Goal: Task Accomplishment & Management: Manage account settings

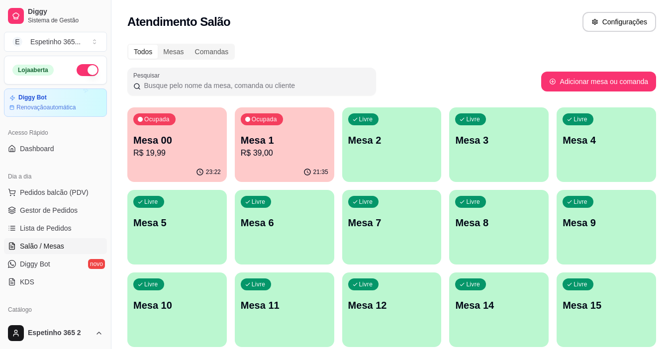
click at [254, 217] on p "Mesa 6" at bounding box center [285, 223] width 88 height 14
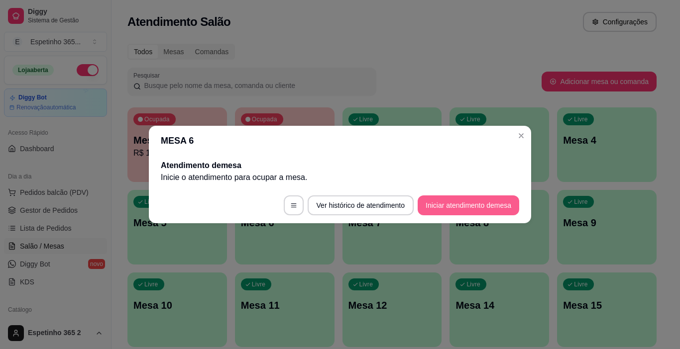
click at [426, 211] on button "Iniciar atendimento de mesa" at bounding box center [467, 206] width 101 height 20
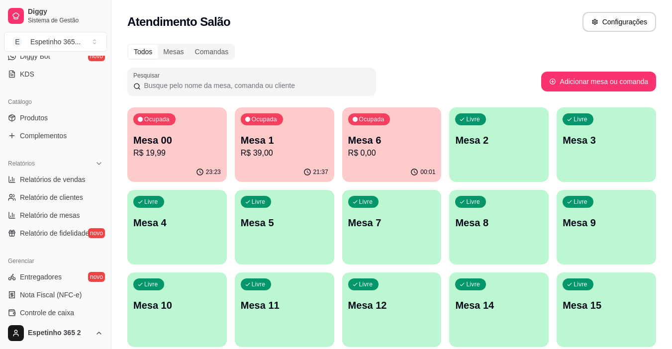
scroll to position [367, 0]
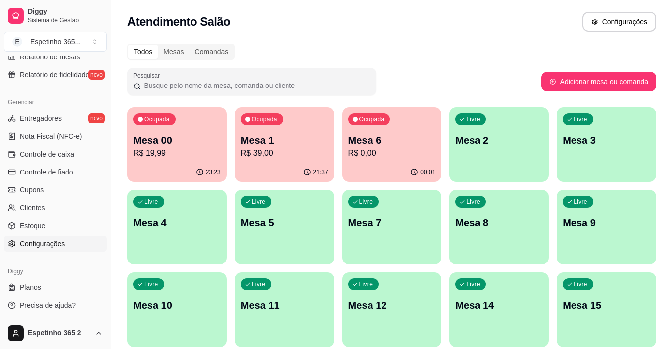
click at [80, 241] on link "Configurações" at bounding box center [55, 244] width 103 height 16
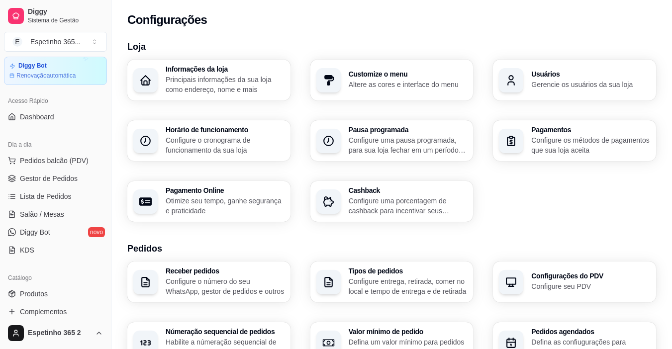
scroll to position [31, 0]
click at [66, 182] on span "Gestor de Pedidos" at bounding box center [49, 180] width 58 height 10
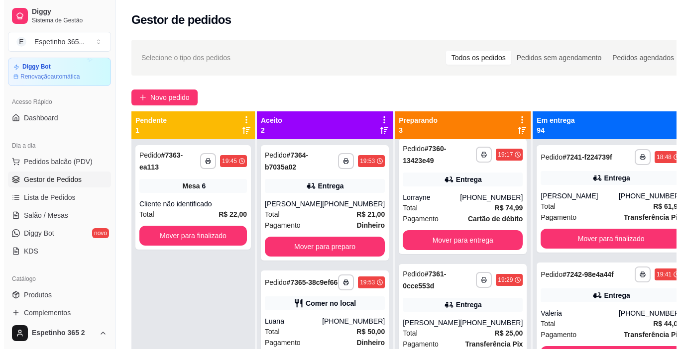
scroll to position [8, 0]
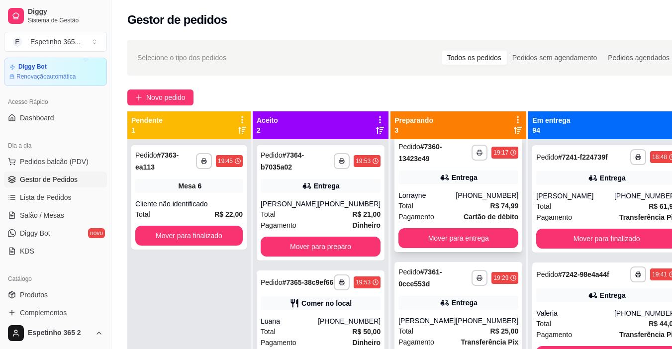
click at [456, 198] on div "[PHONE_NUMBER]" at bounding box center [487, 196] width 63 height 10
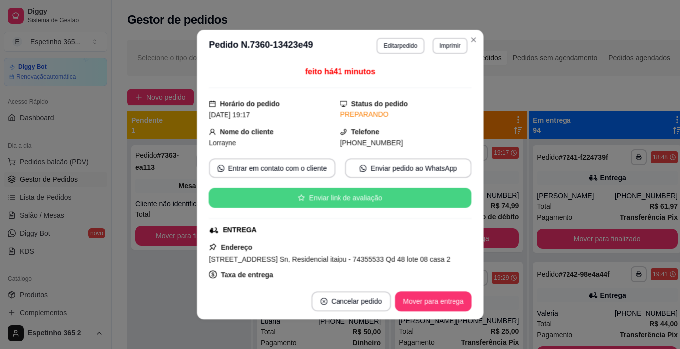
click at [458, 172] on div "feito há 41 minutos Horário do pedido [DATE] 19:17 Status do pedido PREPARANDO …" at bounding box center [339, 173] width 263 height 214
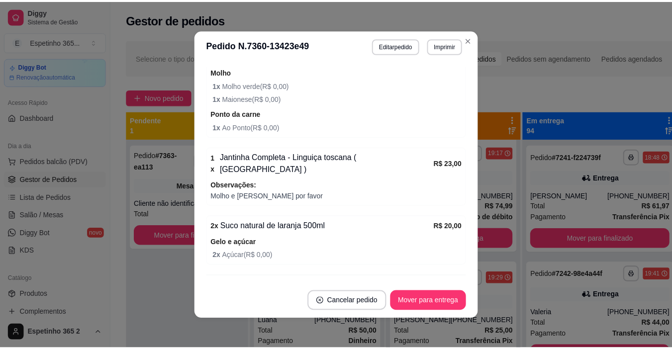
scroll to position [360, 0]
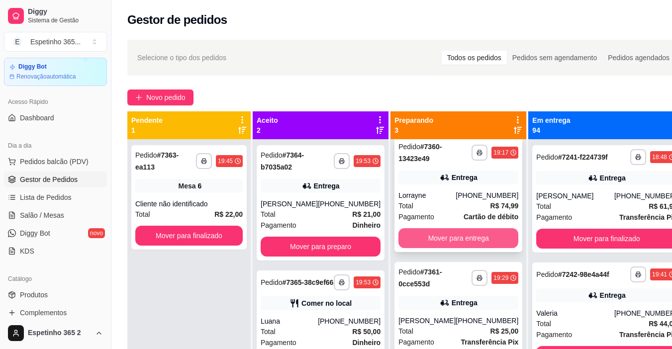
click at [465, 233] on button "Mover para entrega" at bounding box center [458, 238] width 120 height 20
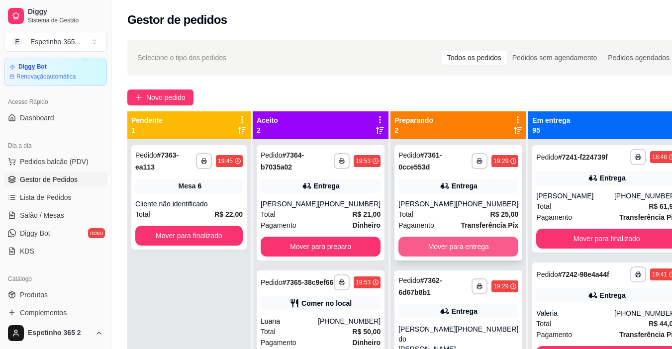
scroll to position [0, 0]
click at [460, 241] on button "Mover para entrega" at bounding box center [458, 247] width 120 height 20
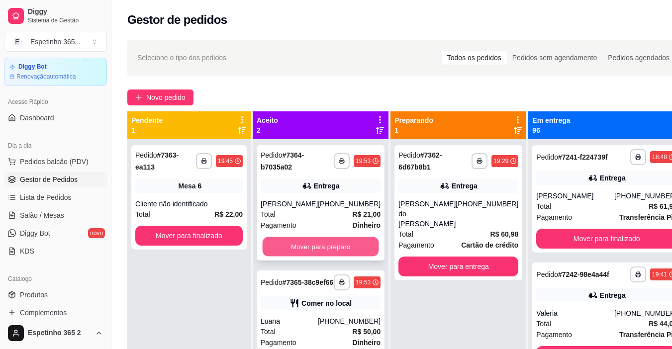
click at [338, 244] on button "Mover para preparo" at bounding box center [321, 246] width 116 height 19
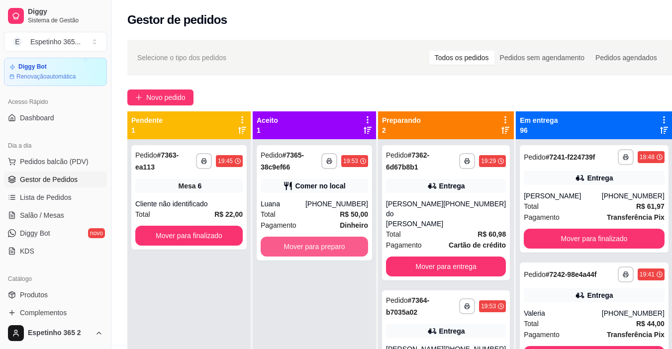
click at [338, 244] on button "Mover para preparo" at bounding box center [314, 247] width 107 height 20
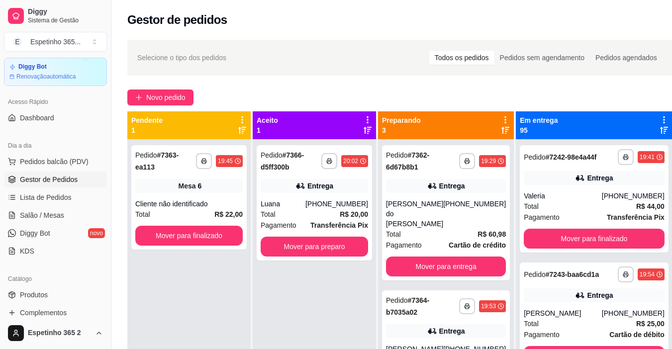
scroll to position [47, 0]
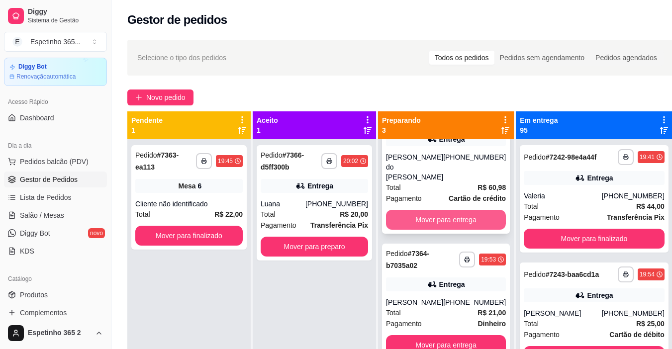
click at [487, 210] on button "Mover para entrega" at bounding box center [446, 220] width 120 height 20
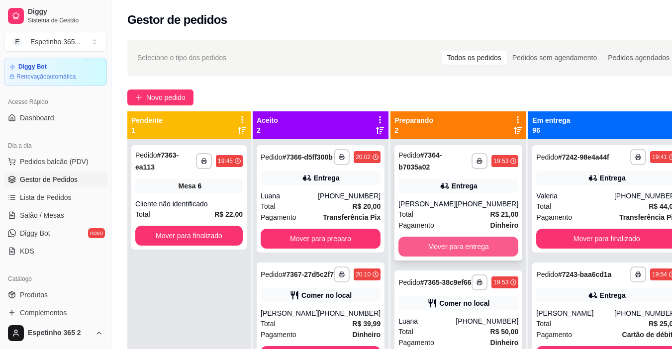
click at [459, 247] on button "Mover para entrega" at bounding box center [458, 247] width 120 height 20
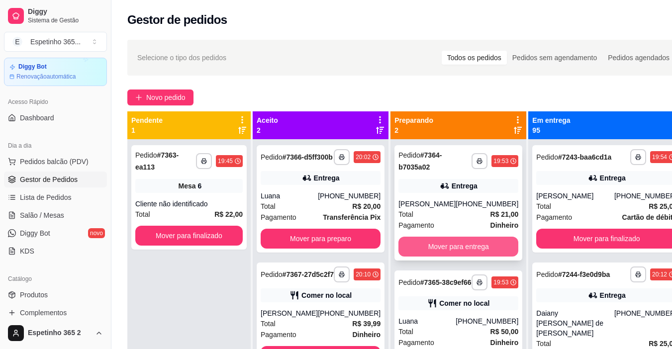
scroll to position [0, 0]
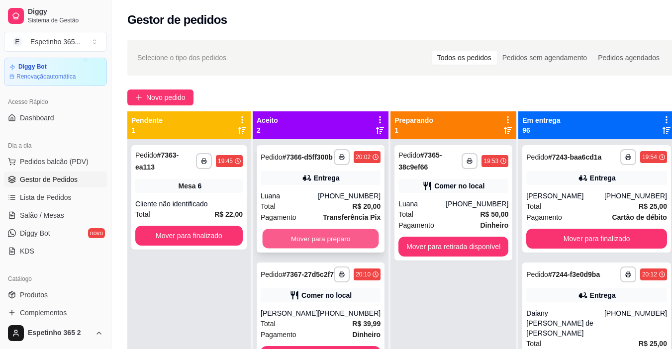
click at [349, 243] on button "Mover para preparo" at bounding box center [321, 238] width 116 height 19
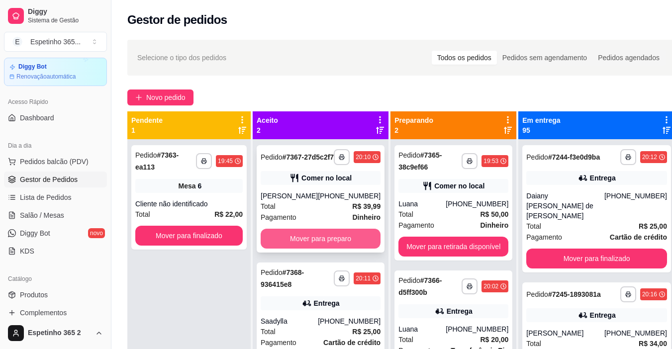
click at [334, 238] on button "Mover para preparo" at bounding box center [321, 239] width 120 height 20
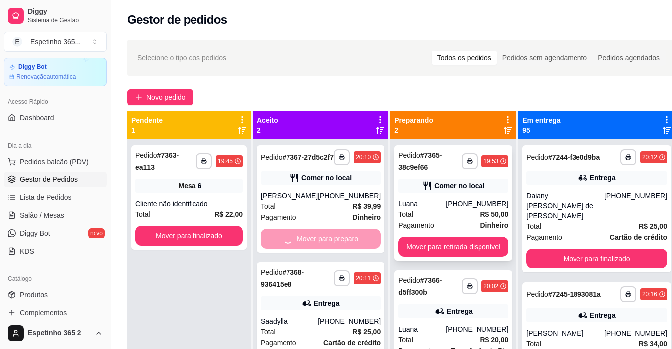
click at [482, 248] on button "Mover para retirada disponível" at bounding box center [453, 247] width 110 height 20
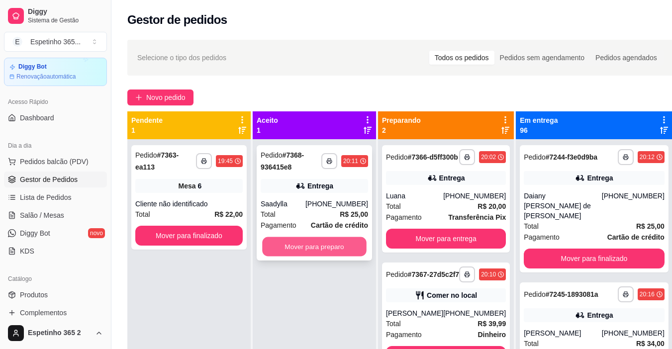
click at [361, 238] on button "Mover para preparo" at bounding box center [314, 246] width 104 height 19
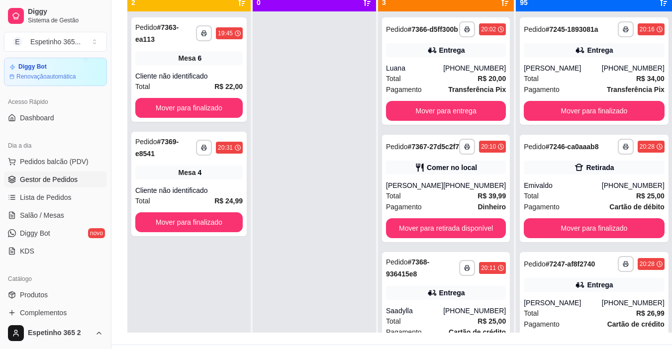
scroll to position [129, 0]
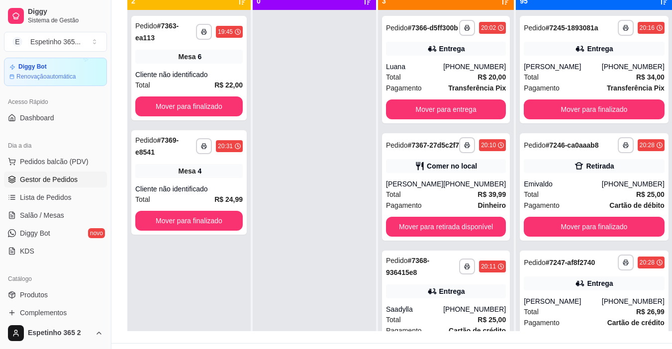
drag, startPoint x: 676, startPoint y: 30, endPoint x: 657, endPoint y: 115, distance: 87.1
click at [657, 115] on div "**********" at bounding box center [400, 123] width 578 height 439
drag, startPoint x: 657, startPoint y: 115, endPoint x: 449, endPoint y: 89, distance: 209.1
click at [449, 89] on div "**********" at bounding box center [400, 123] width 578 height 439
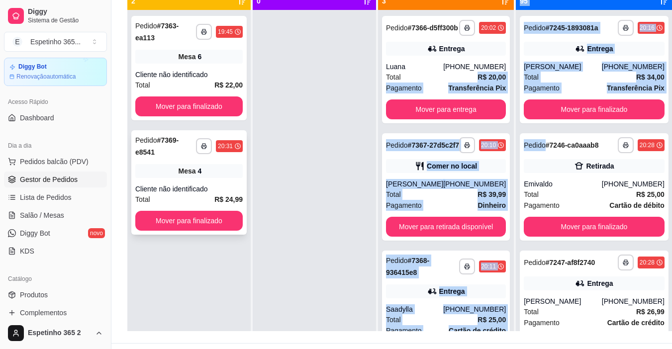
click at [201, 166] on div "4" at bounding box center [200, 171] width 4 height 10
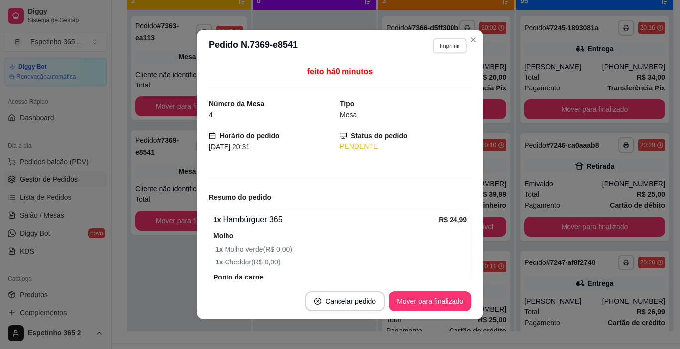
click at [444, 46] on button "Imprimir" at bounding box center [449, 45] width 34 height 15
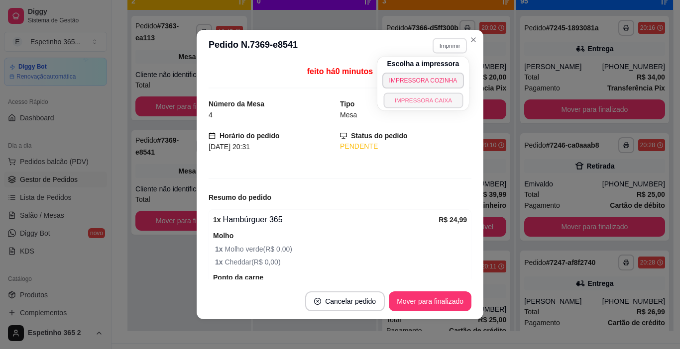
click at [417, 95] on button "IMPRESSORA CAIXA" at bounding box center [423, 100] width 80 height 15
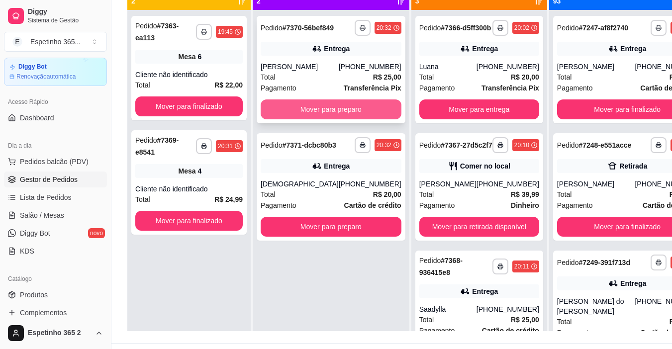
click at [313, 110] on button "Mover para preparo" at bounding box center [331, 109] width 141 height 20
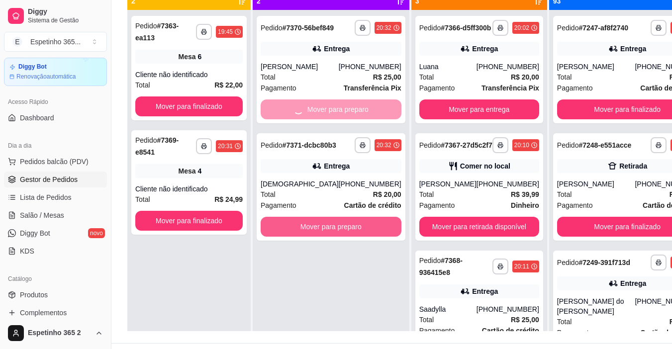
click at [331, 250] on div "**********" at bounding box center [331, 184] width 157 height 349
click at [325, 243] on div "**********" at bounding box center [331, 184] width 157 height 349
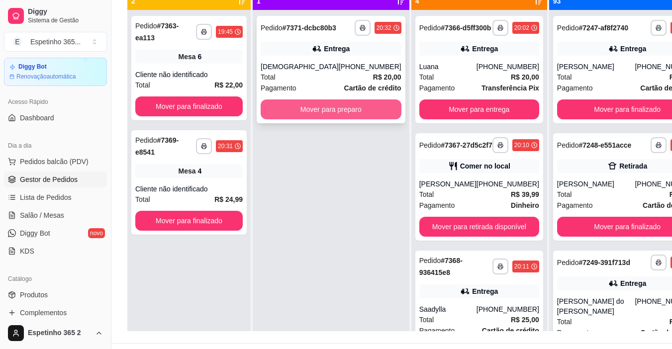
click at [296, 119] on button "Mover para preparo" at bounding box center [331, 109] width 141 height 20
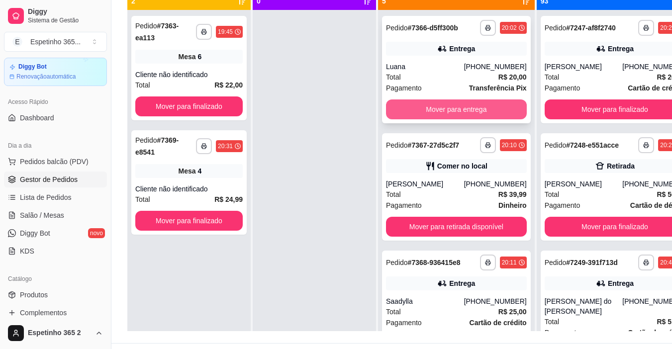
click at [479, 115] on button "Mover para entrega" at bounding box center [456, 109] width 141 height 20
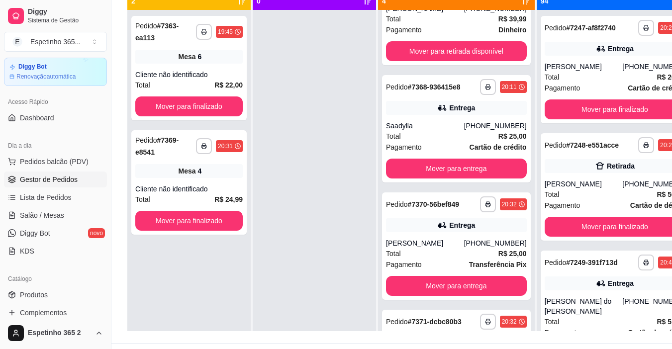
scroll to position [75, 0]
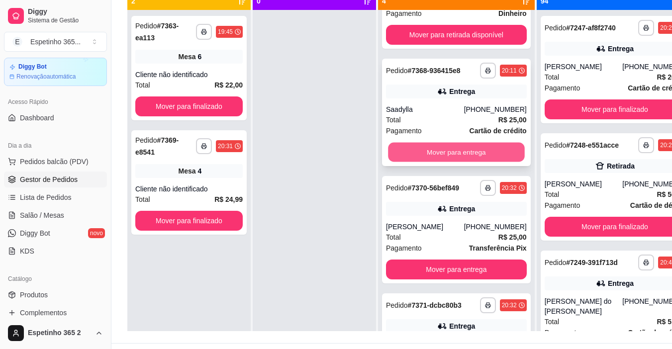
click at [469, 162] on button "Mover para entrega" at bounding box center [456, 152] width 136 height 19
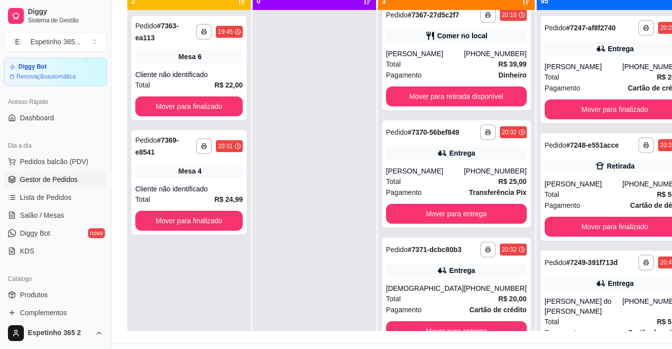
scroll to position [37, 0]
click at [466, 208] on button "Mover para entrega" at bounding box center [456, 214] width 141 height 20
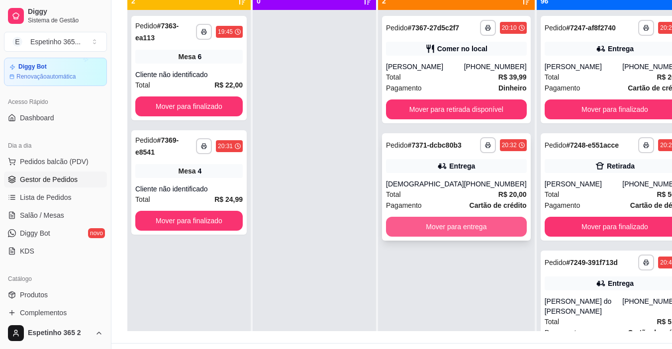
scroll to position [0, 0]
click at [456, 237] on button "Mover para entrega" at bounding box center [456, 227] width 141 height 20
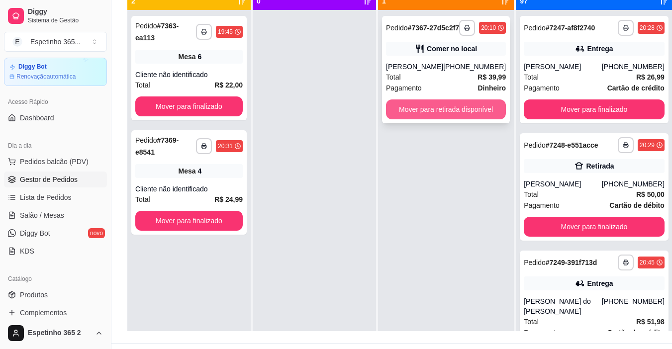
click at [482, 114] on button "Mover para retirada disponível" at bounding box center [446, 109] width 120 height 20
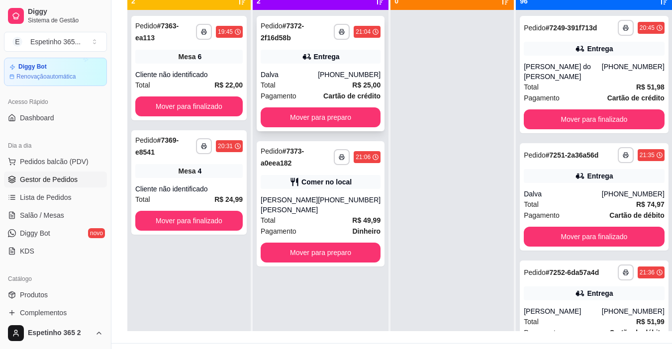
click at [357, 116] on button "Mover para preparo" at bounding box center [321, 117] width 120 height 20
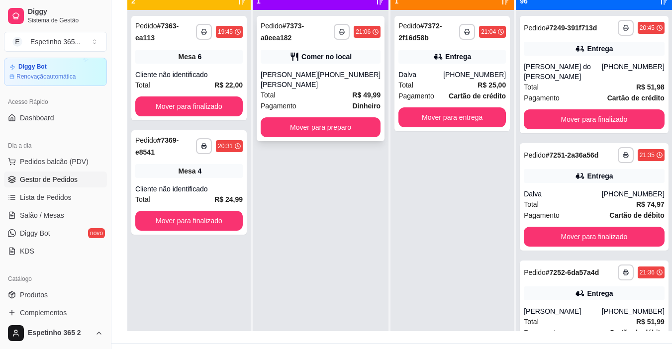
click at [348, 127] on button "Mover para preparo" at bounding box center [321, 127] width 120 height 20
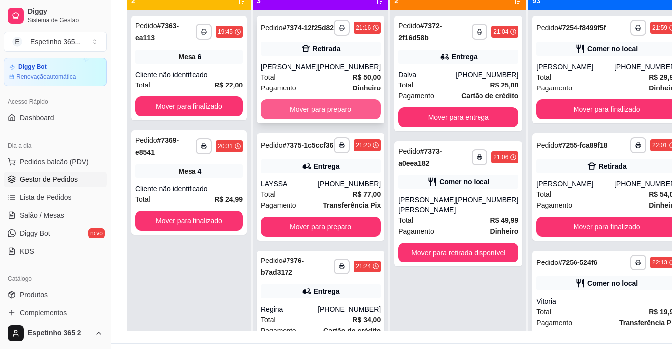
click at [317, 109] on button "Mover para preparo" at bounding box center [321, 109] width 120 height 20
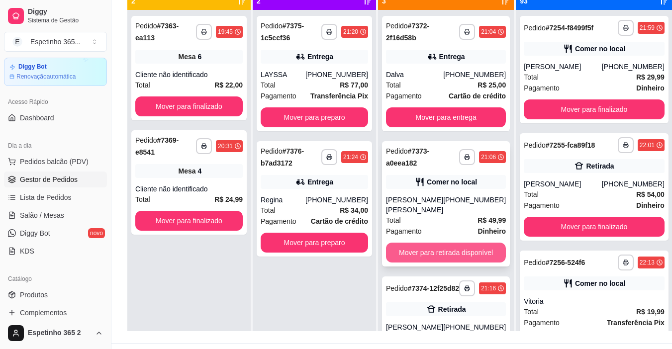
click at [458, 254] on button "Mover para retirada disponível" at bounding box center [446, 253] width 120 height 20
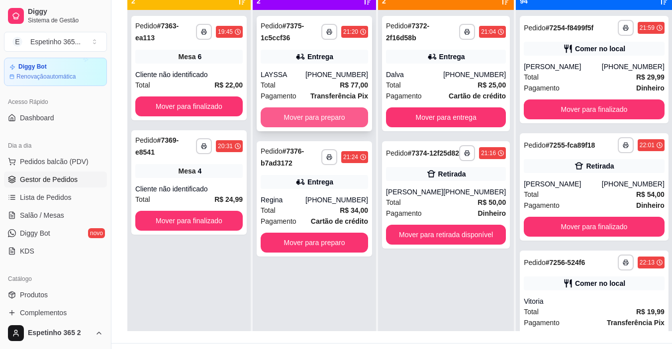
click at [352, 112] on button "Mover para preparo" at bounding box center [314, 117] width 107 height 20
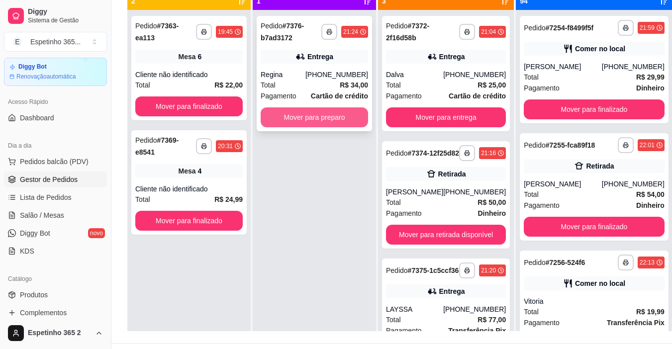
click at [347, 113] on button "Mover para preparo" at bounding box center [314, 117] width 107 height 20
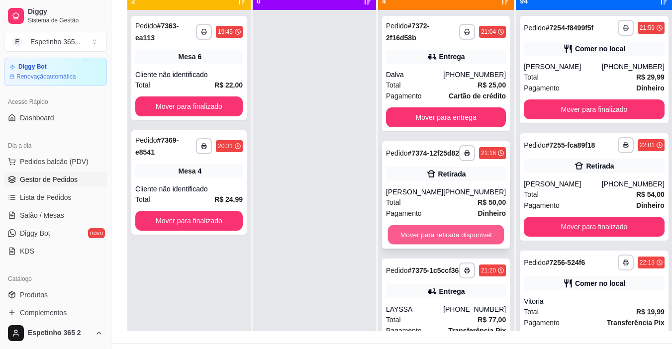
click at [450, 238] on button "Mover para retirada disponível" at bounding box center [446, 234] width 116 height 19
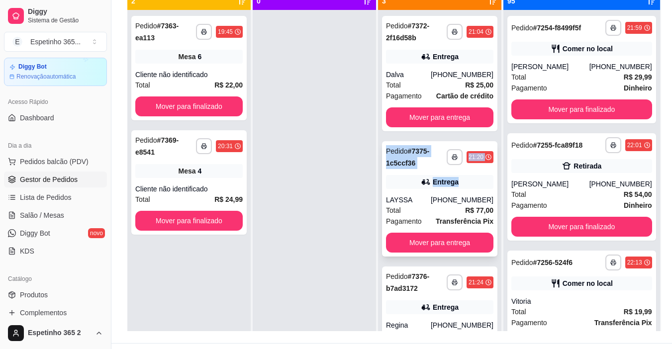
drag, startPoint x: 508, startPoint y: 102, endPoint x: 503, endPoint y: 188, distance: 85.7
click at [501, 188] on div "**********" at bounding box center [439, 184] width 123 height 349
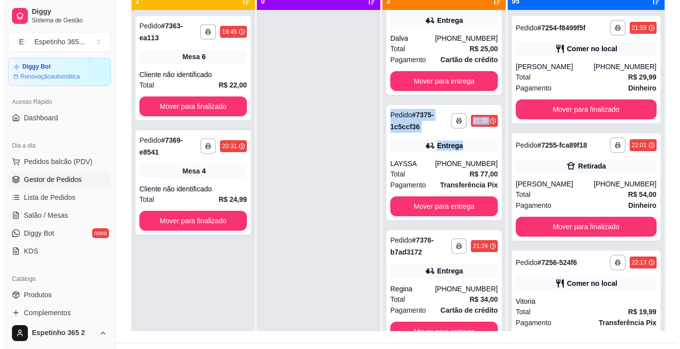
scroll to position [37, 0]
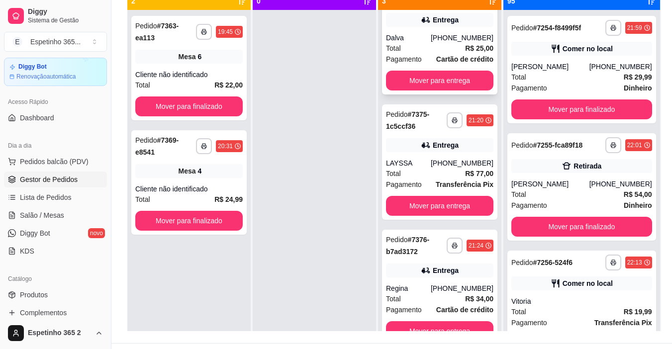
click at [470, 36] on div "[PHONE_NUMBER]" at bounding box center [462, 38] width 63 height 10
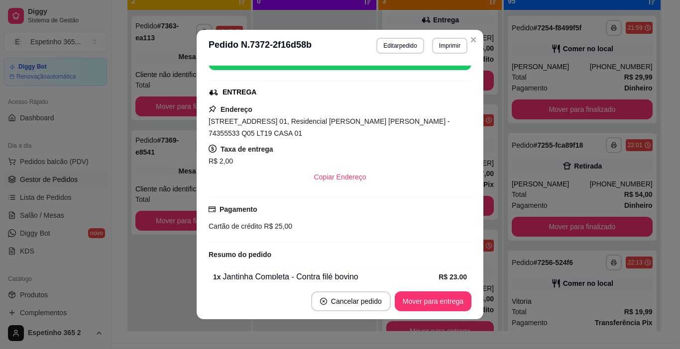
scroll to position [173, 0]
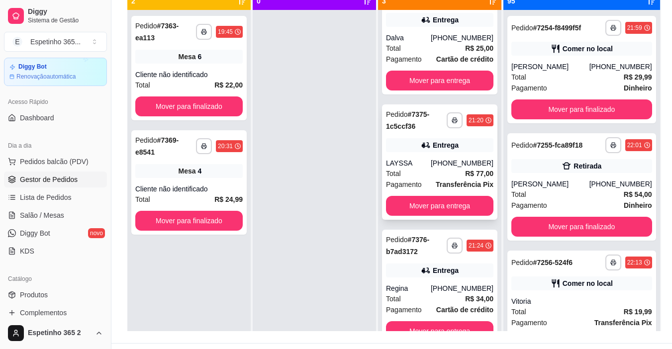
click at [476, 163] on div "[PHONE_NUMBER]" at bounding box center [462, 163] width 63 height 10
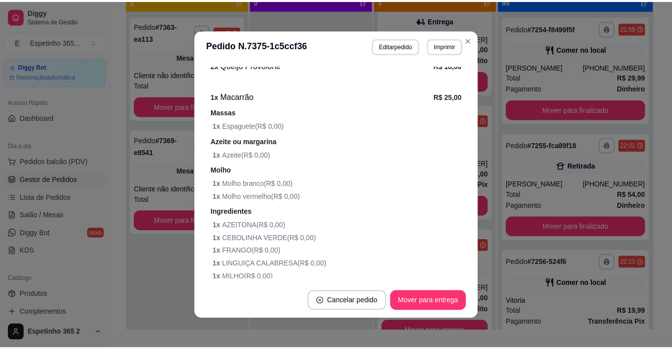
scroll to position [483, 0]
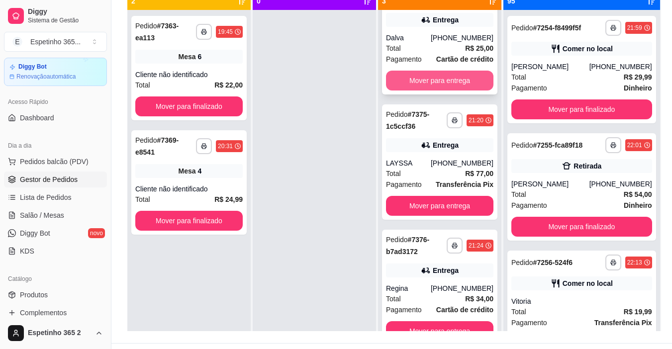
click at [473, 84] on button "Mover para entrega" at bounding box center [439, 81] width 107 height 20
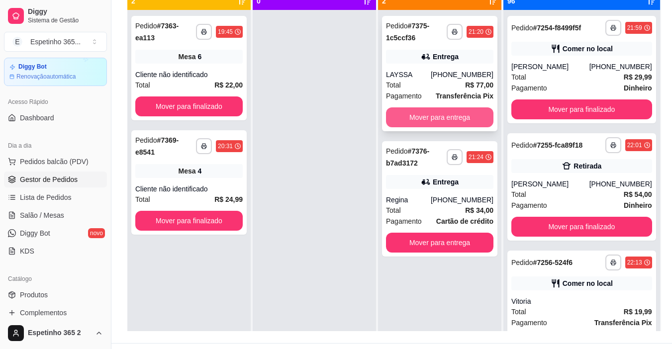
scroll to position [0, 0]
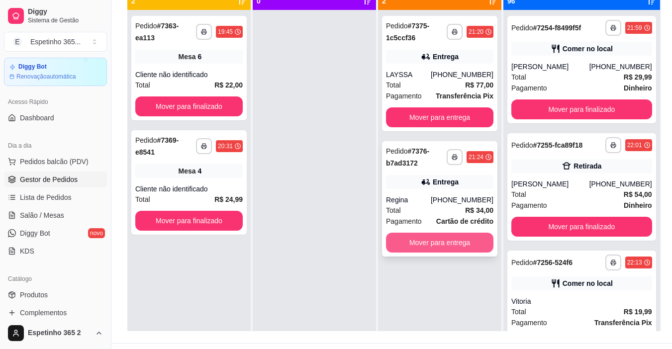
click at [474, 242] on button "Mover para entrega" at bounding box center [439, 243] width 107 height 20
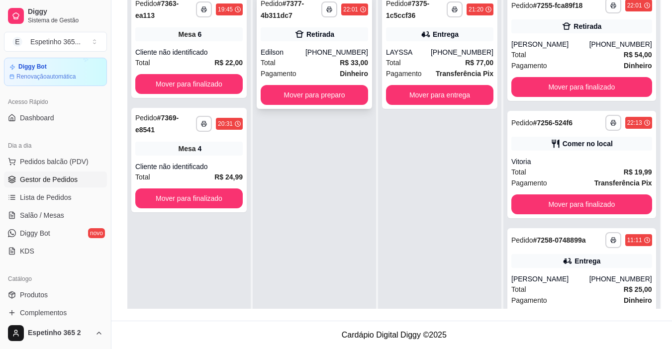
click at [334, 40] on div "Retirada" at bounding box center [314, 34] width 107 height 14
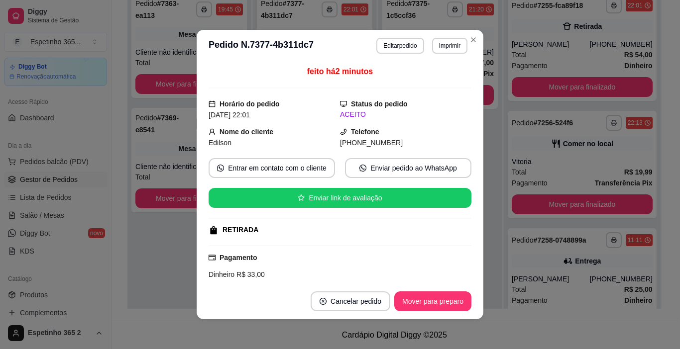
drag, startPoint x: 335, startPoint y: 39, endPoint x: 349, endPoint y: 119, distance: 81.3
click at [349, 119] on section "**********" at bounding box center [340, 175] width 287 height 290
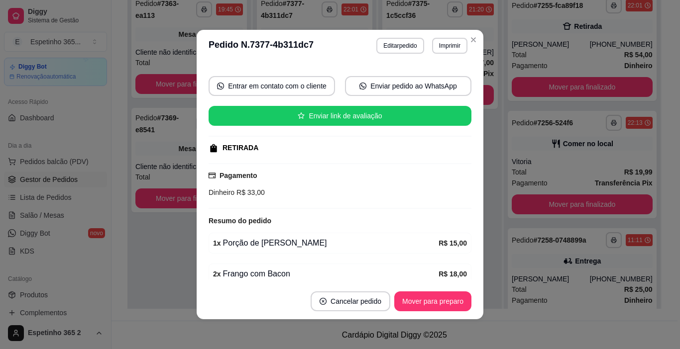
scroll to position [126, 0]
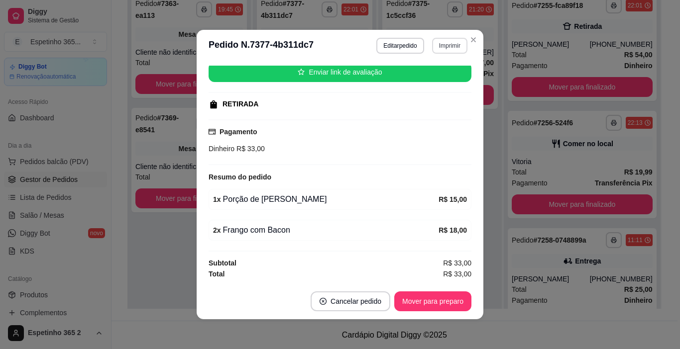
click at [450, 46] on button "Imprimir" at bounding box center [449, 46] width 35 height 16
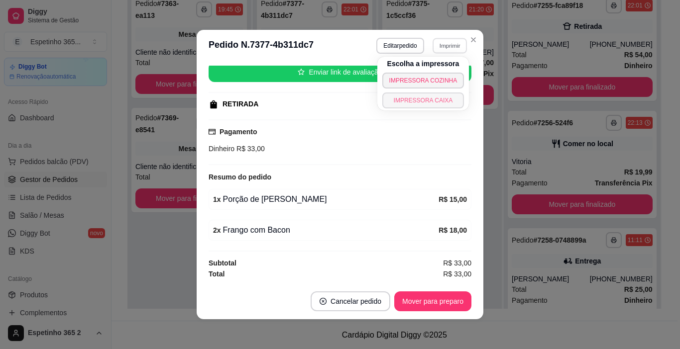
click at [430, 99] on button "IMPRESSORA CAIXA" at bounding box center [423, 101] width 82 height 16
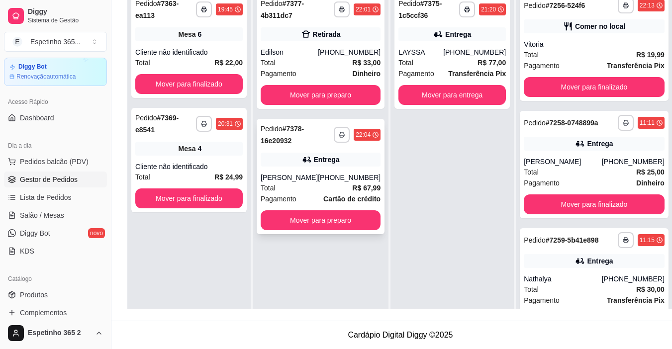
click at [310, 150] on div "**********" at bounding box center [321, 176] width 128 height 115
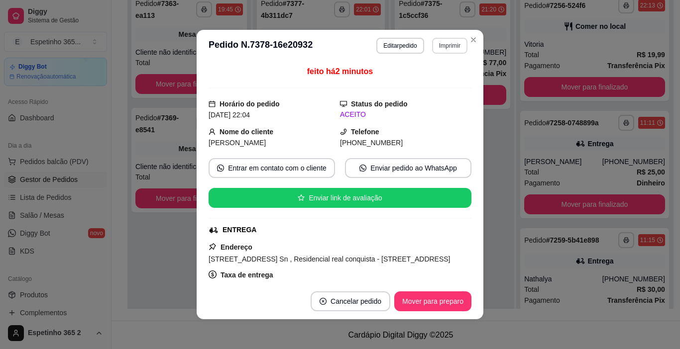
click at [452, 44] on button "Imprimir" at bounding box center [449, 46] width 35 height 16
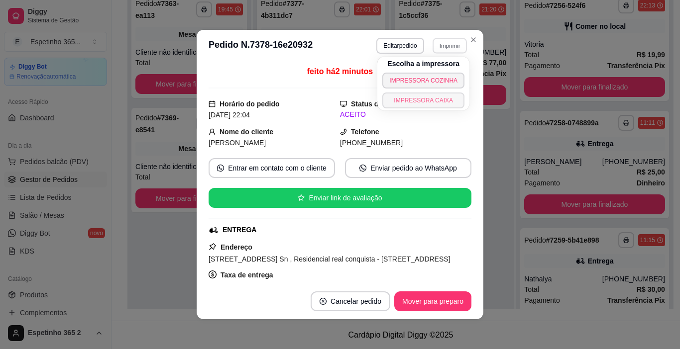
click at [429, 98] on button "IMPRESSORA CAIXA" at bounding box center [423, 101] width 82 height 16
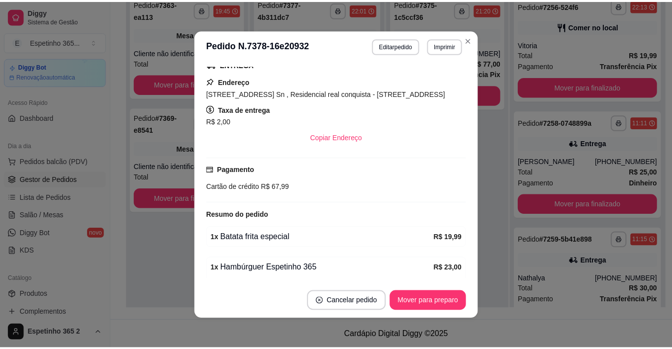
scroll to position [178, 0]
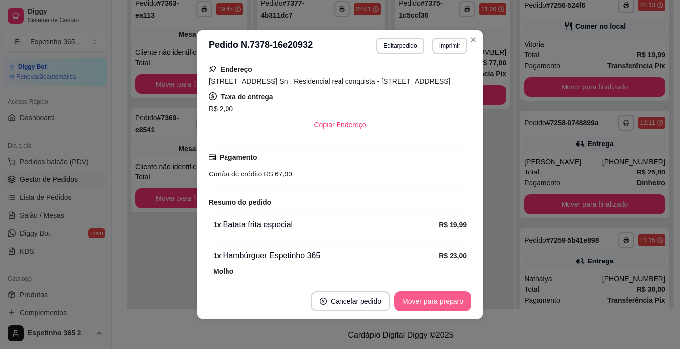
click at [411, 300] on button "Mover para preparo" at bounding box center [432, 302] width 77 height 20
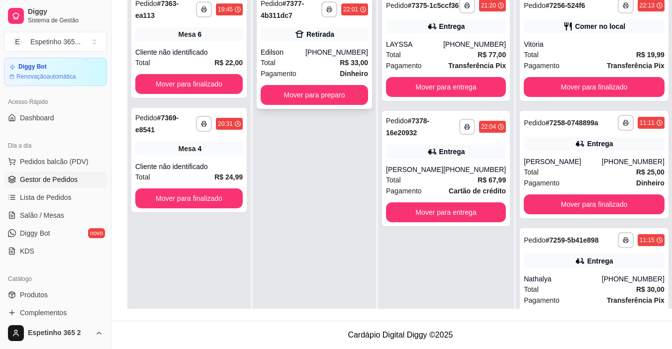
click at [345, 98] on button "Mover para preparo" at bounding box center [314, 95] width 107 height 20
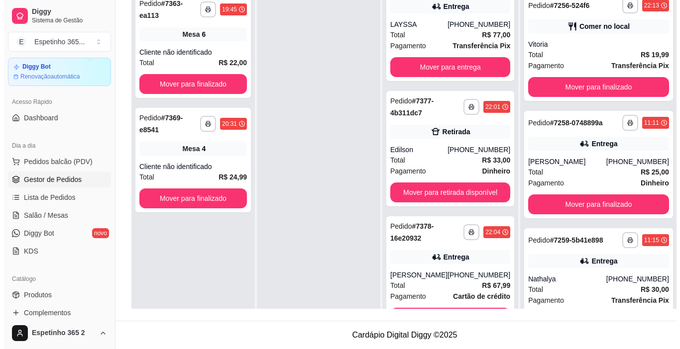
scroll to position [37, 0]
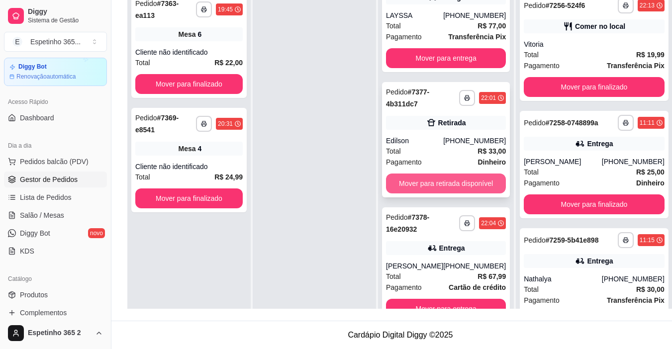
click at [469, 182] on button "Mover para retirada disponível" at bounding box center [446, 184] width 120 height 20
click at [469, 182] on div "Mover para retirada disponível" at bounding box center [446, 184] width 120 height 20
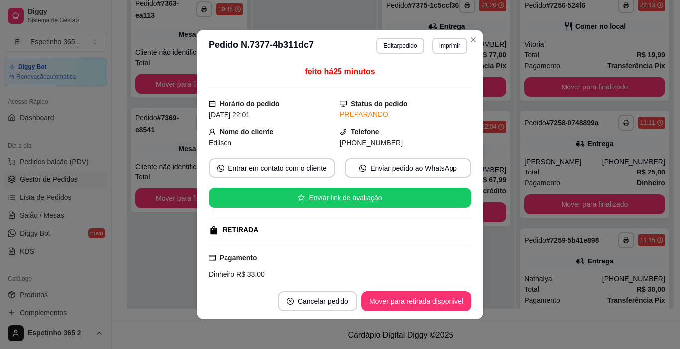
scroll to position [0, 0]
click at [422, 300] on button "Mover para retirada disponível" at bounding box center [416, 301] width 106 height 19
click at [169, 242] on div "**********" at bounding box center [188, 162] width 123 height 349
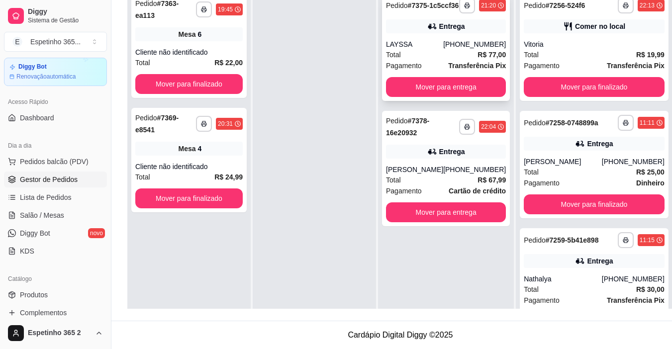
click at [461, 60] on div "Total R$ 77,00" at bounding box center [446, 54] width 120 height 11
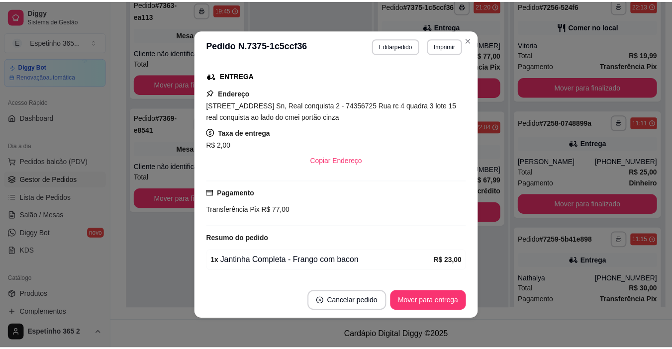
scroll to position [191, 0]
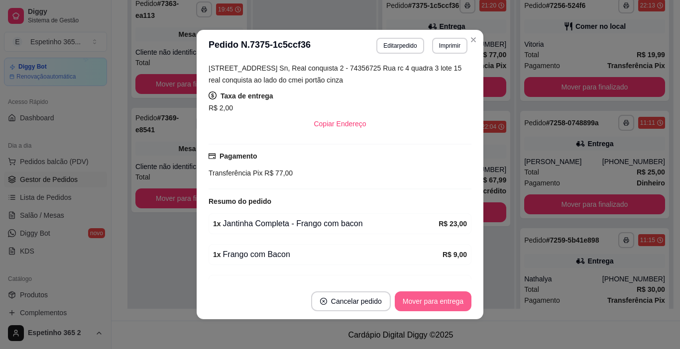
click at [439, 304] on button "Mover para entrega" at bounding box center [433, 302] width 77 height 20
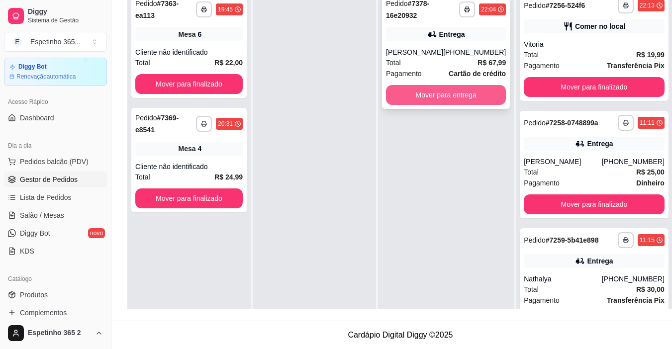
click at [464, 88] on button "Mover para entrega" at bounding box center [446, 95] width 120 height 20
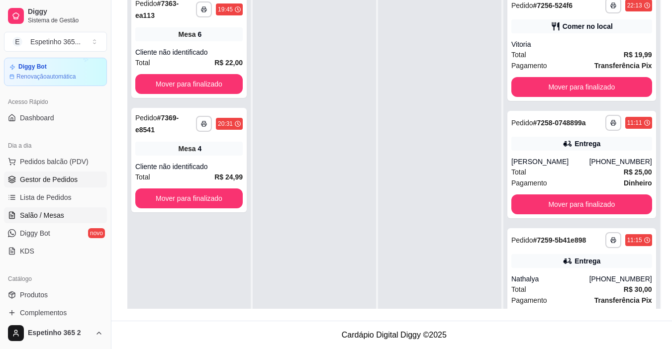
click at [47, 213] on span "Salão / Mesas" at bounding box center [42, 215] width 44 height 10
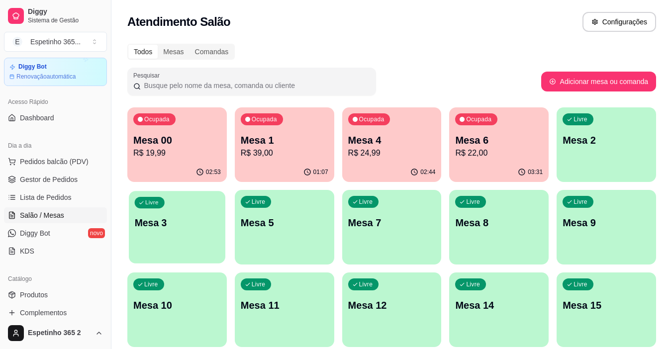
click at [159, 220] on div "Livre Mesa 3" at bounding box center [177, 221] width 97 height 61
click at [218, 235] on div "Livre Mesa 3" at bounding box center [177, 221] width 97 height 61
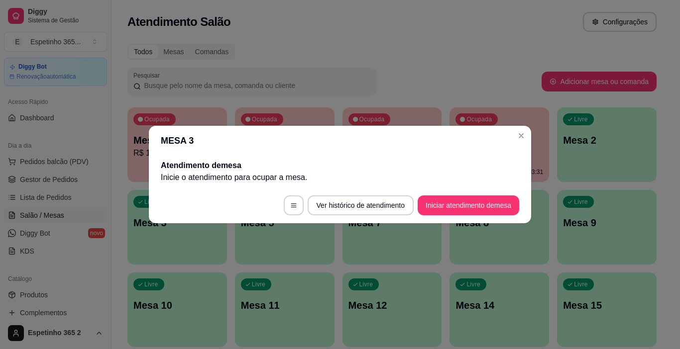
click at [442, 193] on footer "Ver histórico de atendimento Iniciar atendimento de mesa" at bounding box center [340, 206] width 382 height 36
click at [442, 199] on button "Iniciar atendimento de mesa" at bounding box center [467, 206] width 101 height 20
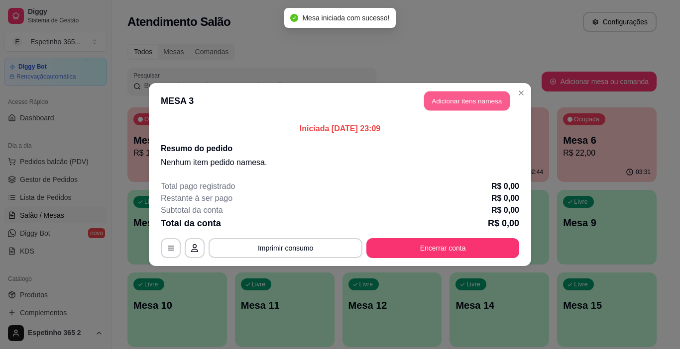
click at [455, 110] on button "Adicionar itens na mesa" at bounding box center [467, 101] width 86 height 19
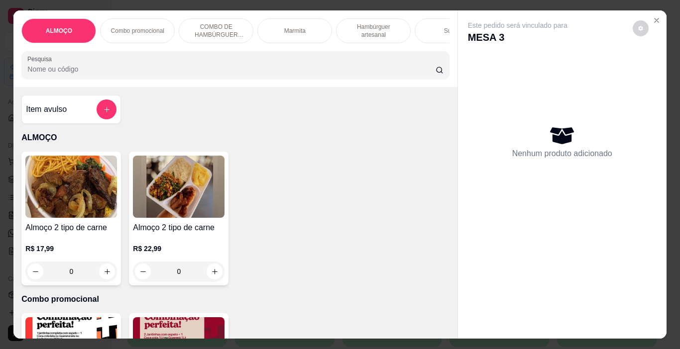
drag, startPoint x: 425, startPoint y: 130, endPoint x: 421, endPoint y: 168, distance: 38.1
click at [421, 168] on div "Item avulso ALMOÇO Almoço 2 tipo de carne R$ 17,99 0 Almoço 2 tipo de carne R$ …" at bounding box center [234, 213] width 443 height 252
click at [421, 168] on div "Almoço 2 tipo de carne R$ 17,99 0 Almoço 2 tipo de carne R$ 22,99 0" at bounding box center [234, 219] width 427 height 134
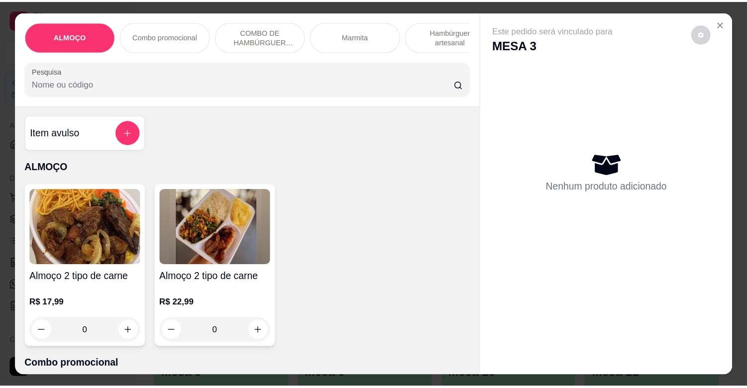
scroll to position [30, 0]
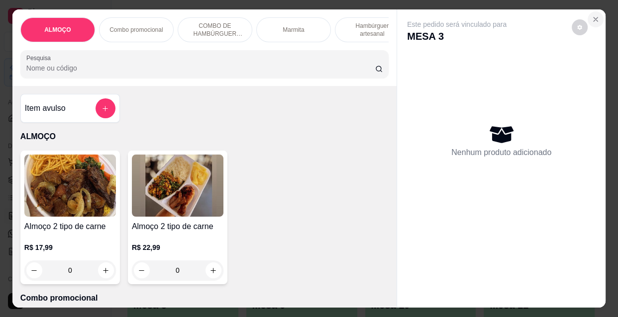
click at [588, 14] on button "Close" at bounding box center [596, 19] width 16 height 16
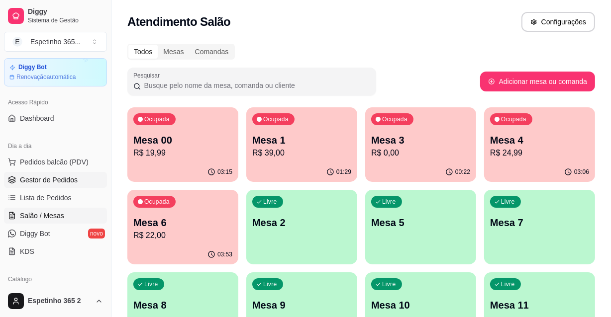
click at [65, 185] on link "Gestor de Pedidos" at bounding box center [55, 180] width 103 height 16
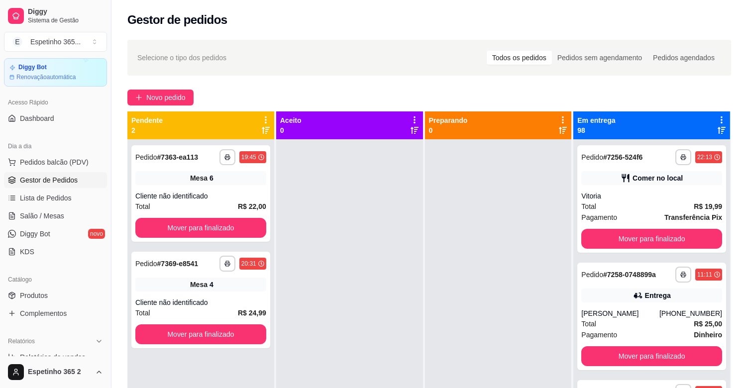
scroll to position [31, 0]
click at [455, 210] on div at bounding box center [498, 333] width 147 height 388
click at [56, 292] on link "Produtos" at bounding box center [55, 295] width 103 height 16
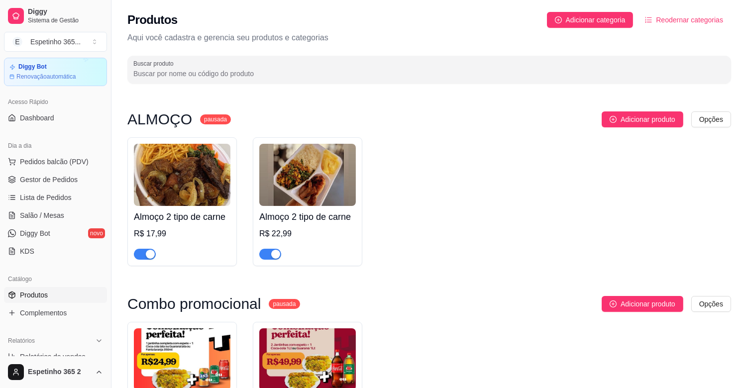
click at [55, 295] on link "Produtos" at bounding box center [55, 295] width 103 height 16
click at [37, 294] on span "Produtos" at bounding box center [34, 295] width 28 height 10
click at [20, 298] on span "Produtos" at bounding box center [34, 295] width 28 height 10
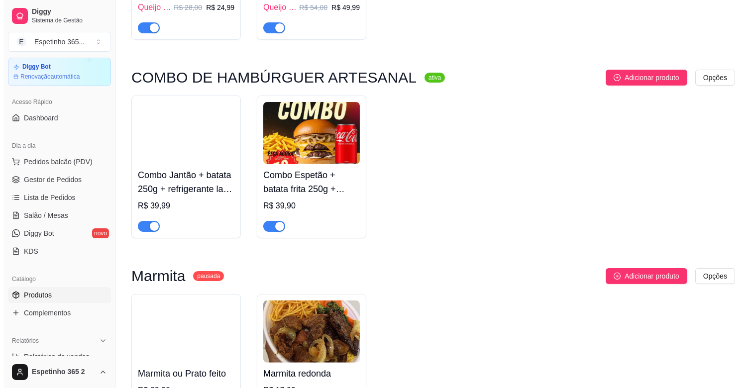
scroll to position [485, 0]
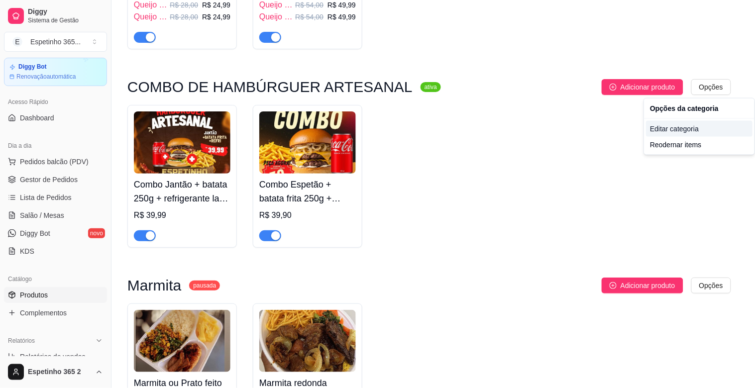
click at [669, 122] on div "Editar categoria" at bounding box center [699, 129] width 106 height 16
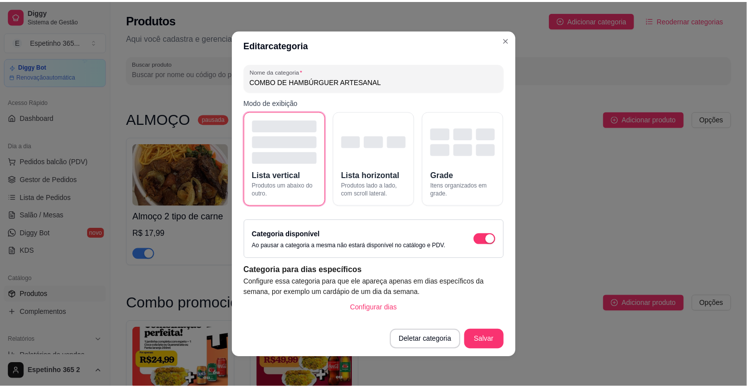
scroll to position [379, 0]
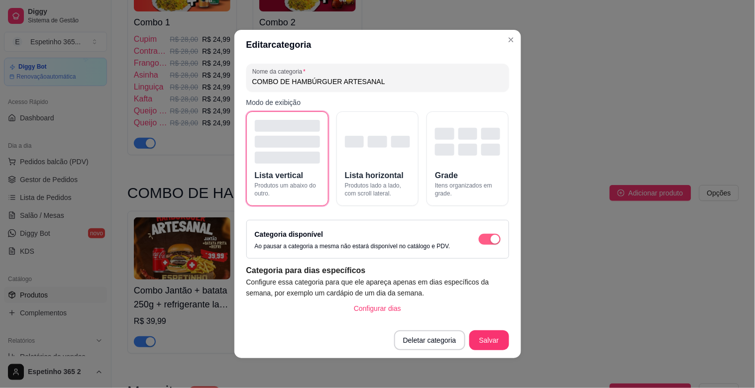
click at [479, 240] on span "button" at bounding box center [490, 239] width 22 height 11
click at [477, 335] on button "Salvar" at bounding box center [489, 340] width 39 height 19
click at [489, 334] on button "Salvar" at bounding box center [489, 340] width 40 height 20
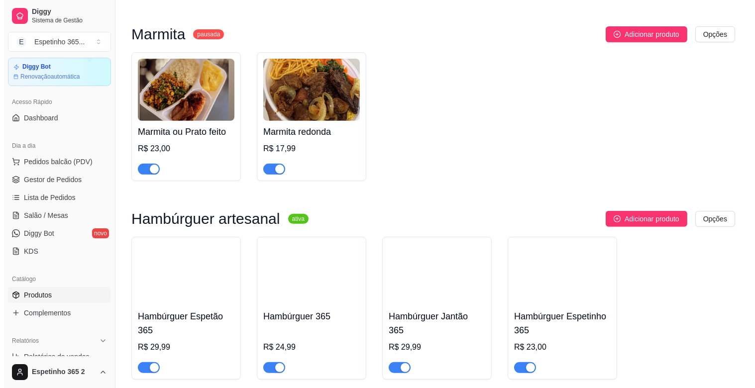
scroll to position [910, 0]
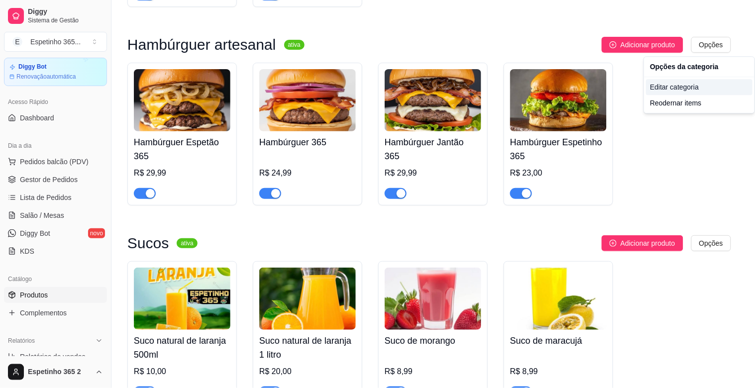
click at [662, 89] on div "Editar categoria" at bounding box center [699, 87] width 106 height 16
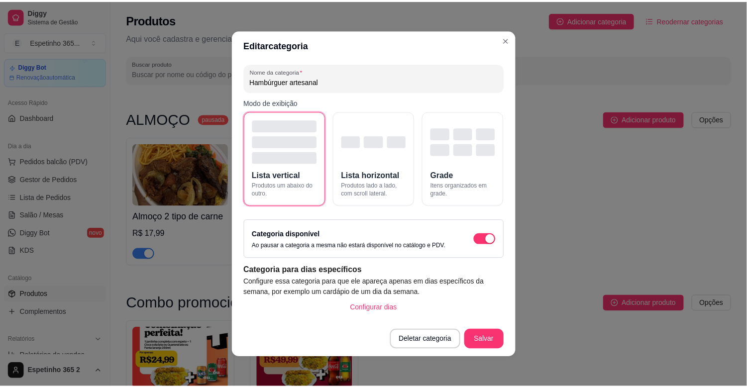
scroll to position [763, 0]
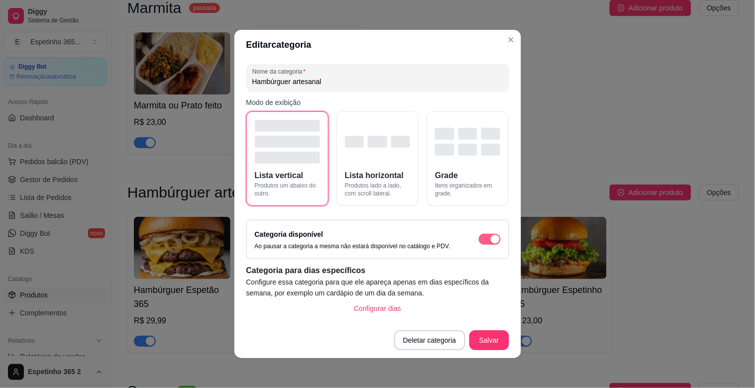
click at [479, 240] on span "button" at bounding box center [490, 239] width 22 height 11
click at [486, 336] on button "Salvar" at bounding box center [489, 340] width 40 height 20
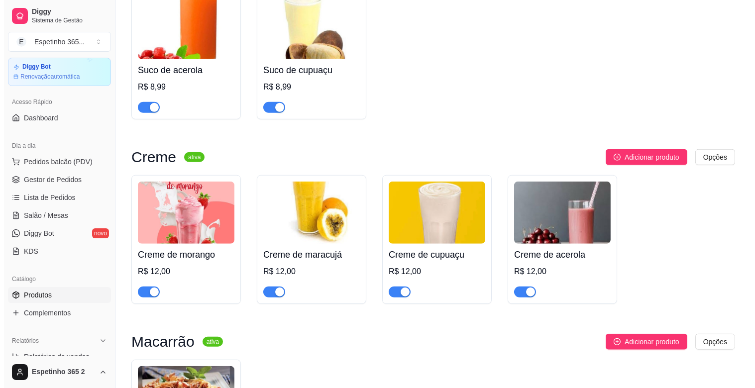
scroll to position [1330, 0]
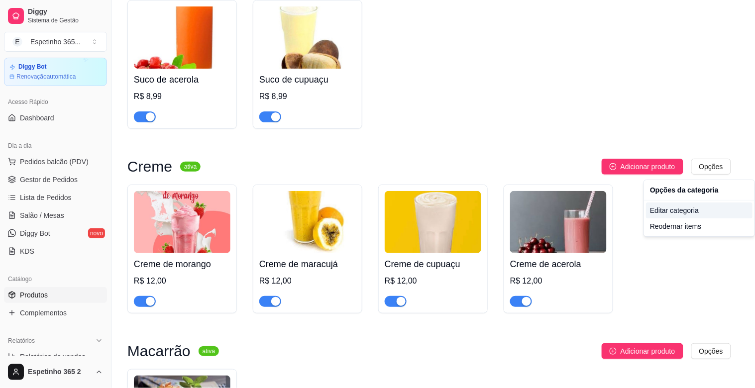
click at [672, 212] on div "Editar categoria" at bounding box center [699, 210] width 106 height 16
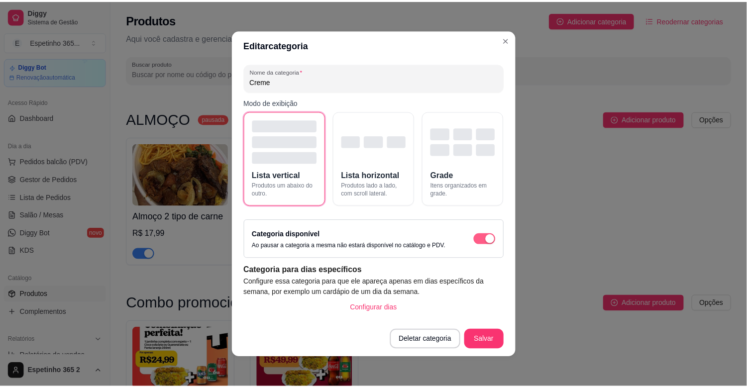
scroll to position [1306, 0]
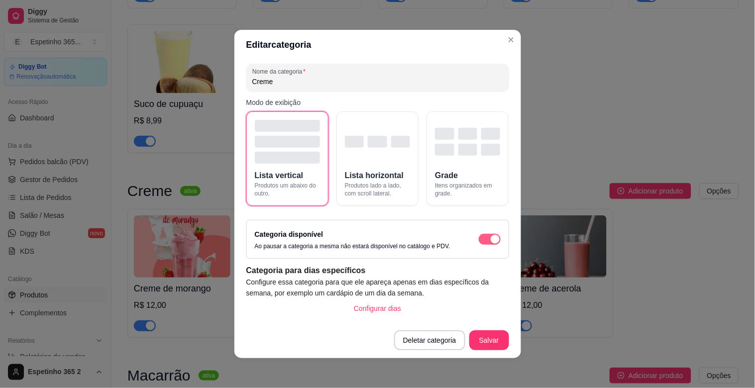
click at [491, 241] on div "button" at bounding box center [495, 239] width 9 height 9
click at [471, 337] on button "Salvar" at bounding box center [489, 340] width 40 height 20
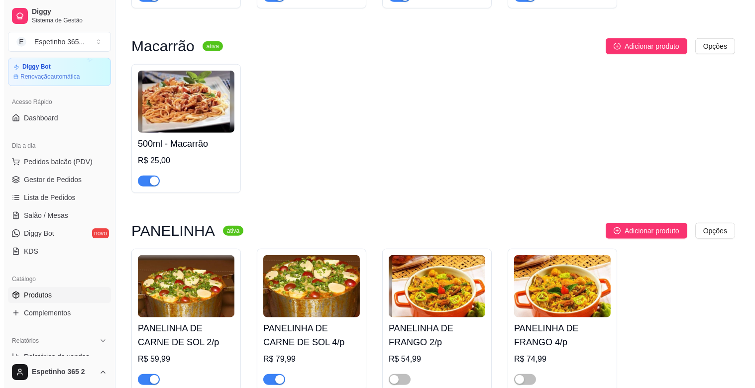
scroll to position [1608, 0]
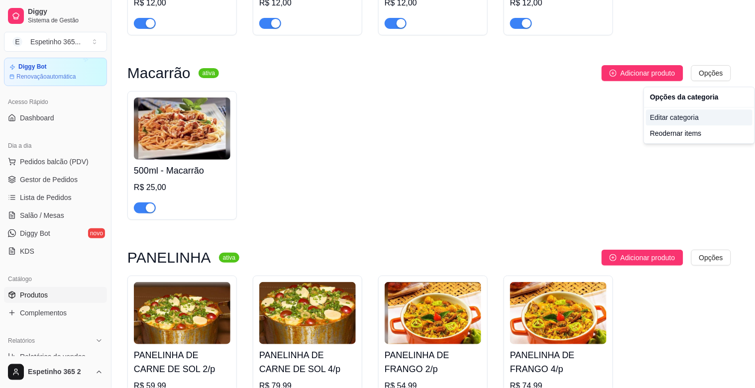
click at [672, 113] on div "Editar categoria" at bounding box center [699, 117] width 106 height 16
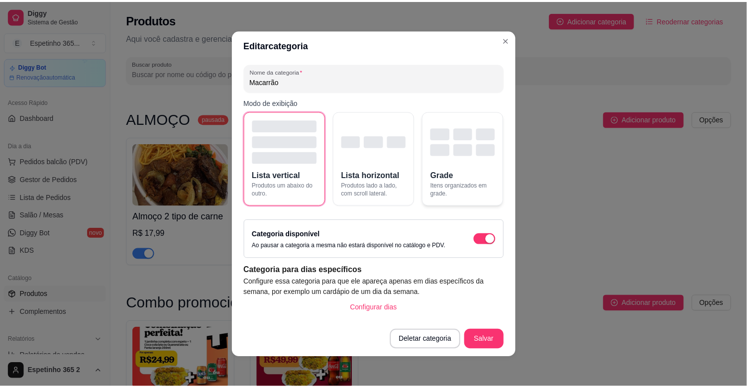
scroll to position [1491, 0]
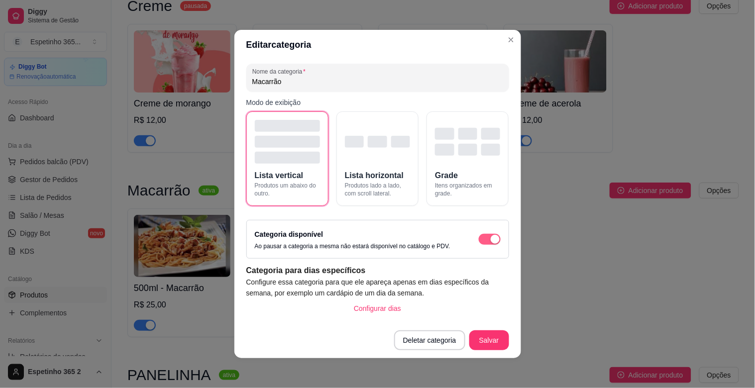
click at [479, 235] on span "button" at bounding box center [490, 239] width 22 height 11
click at [476, 336] on button "Salvar" at bounding box center [489, 340] width 40 height 20
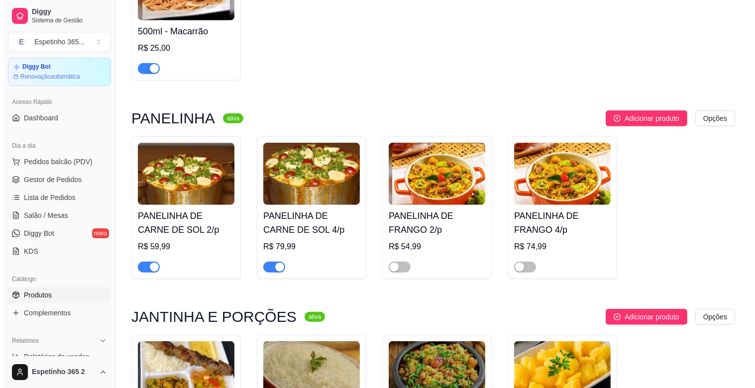
scroll to position [1729, 0]
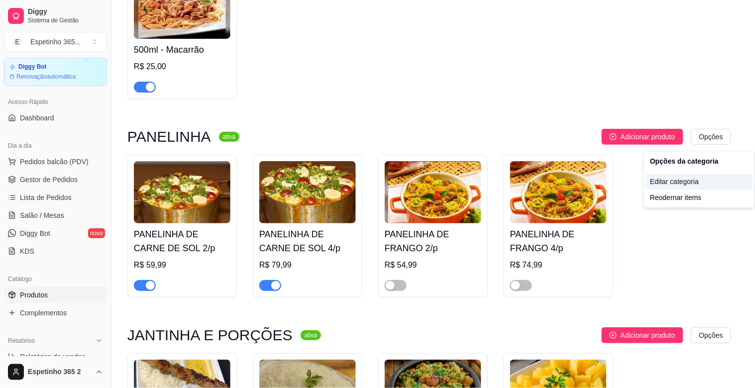
click at [672, 180] on div "Editar categoria" at bounding box center [699, 182] width 106 height 16
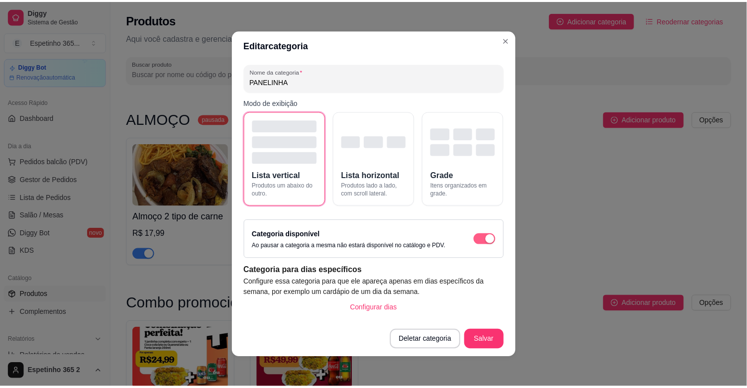
scroll to position [1677, 0]
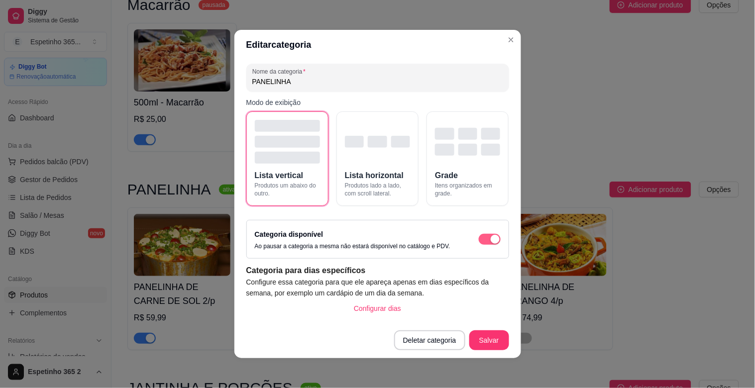
click at [479, 240] on span "button" at bounding box center [490, 239] width 22 height 11
click at [490, 344] on button "Salvar" at bounding box center [489, 340] width 40 height 20
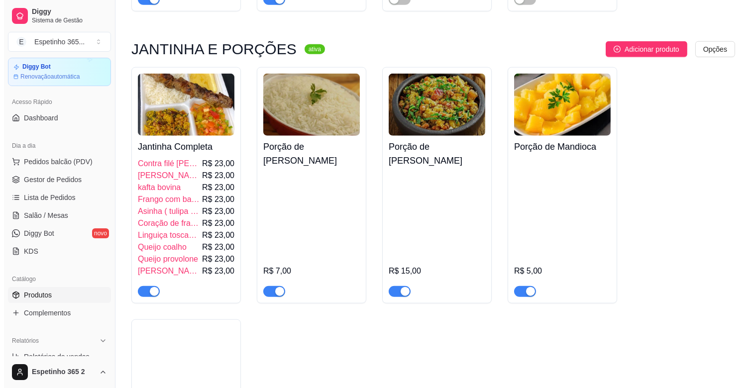
scroll to position [1997, 0]
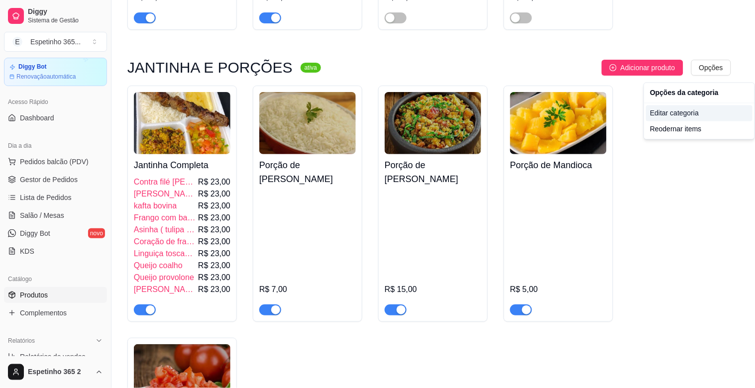
click at [672, 108] on div "Editar categoria" at bounding box center [699, 113] width 106 height 16
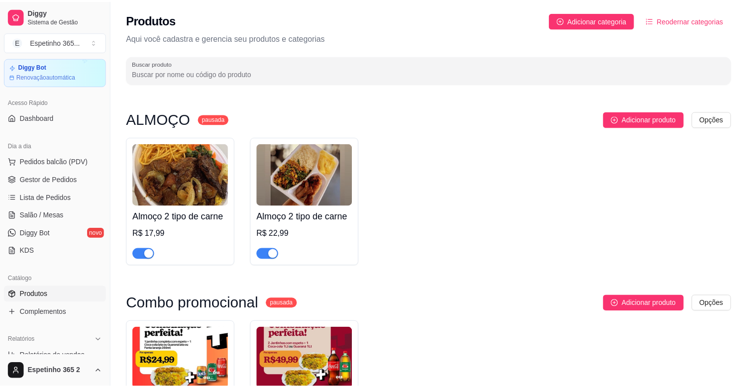
scroll to position [1876, 0]
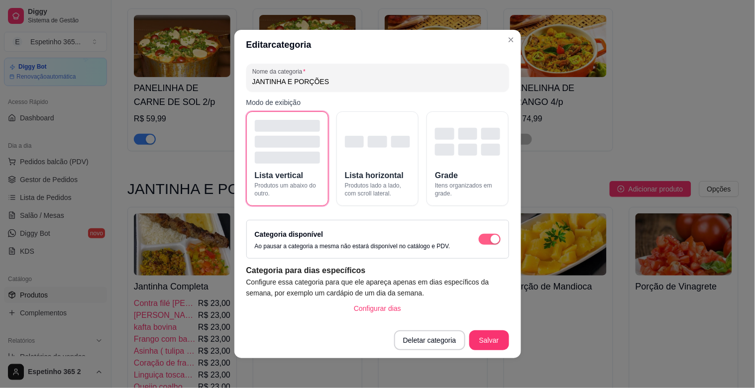
click at [491, 243] on div "button" at bounding box center [495, 239] width 9 height 9
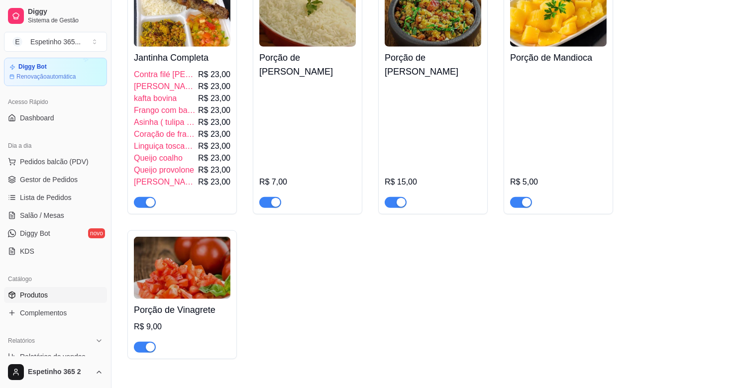
scroll to position [2095, 0]
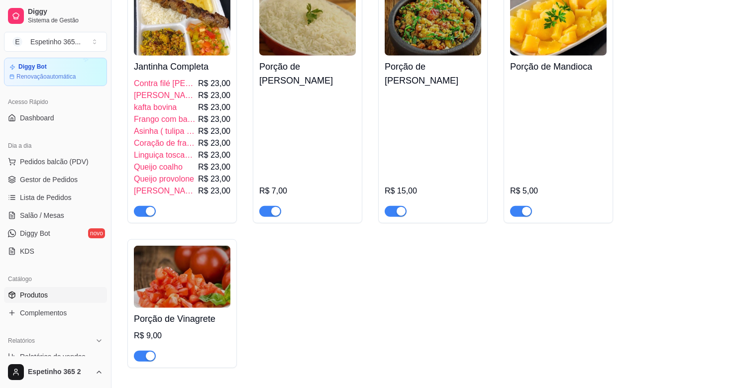
click at [146, 216] on div "button" at bounding box center [150, 211] width 9 height 9
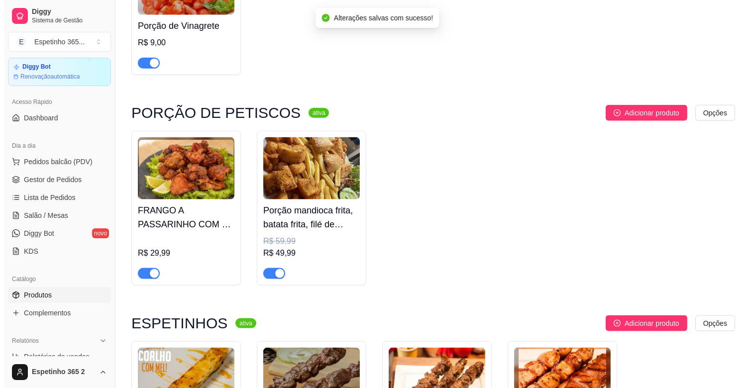
scroll to position [2379, 0]
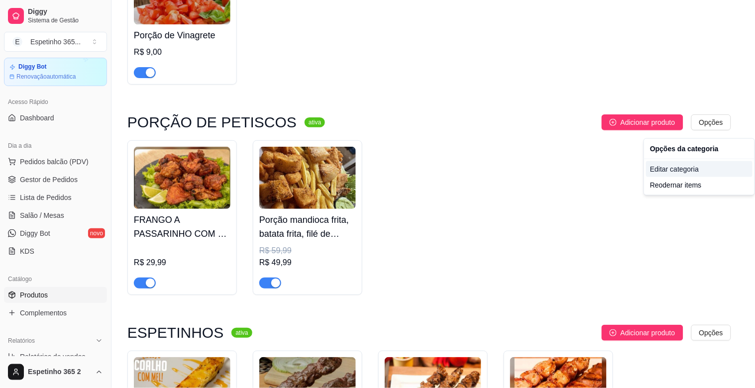
click at [672, 172] on div "Editar categoria" at bounding box center [699, 169] width 106 height 16
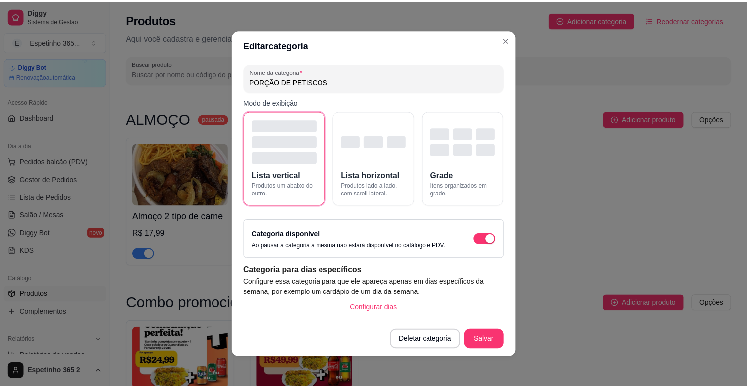
scroll to position [2168, 0]
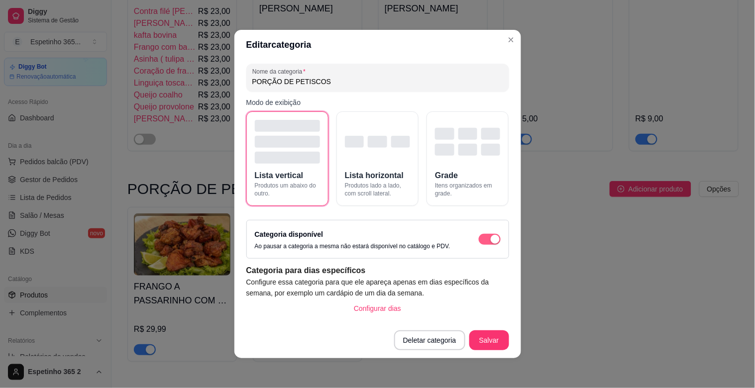
click at [479, 242] on span "button" at bounding box center [490, 239] width 22 height 11
click at [481, 334] on button "Salvar" at bounding box center [489, 340] width 40 height 20
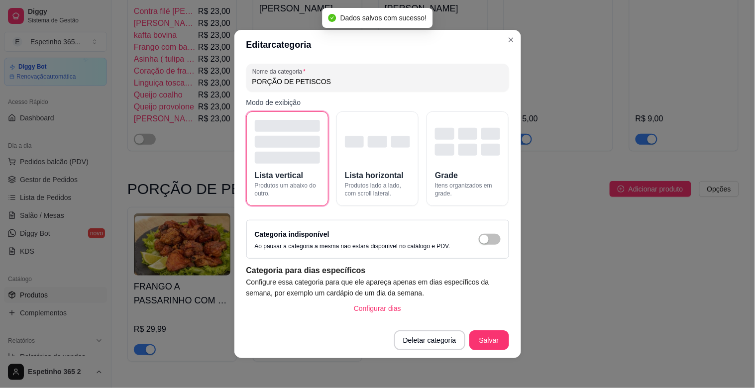
click at [672, 161] on div "JANTINHA E PORÇÕES ativa Adicionar produto Opções Jantinha Completa Contra filé…" at bounding box center [432, 25] width 611 height 272
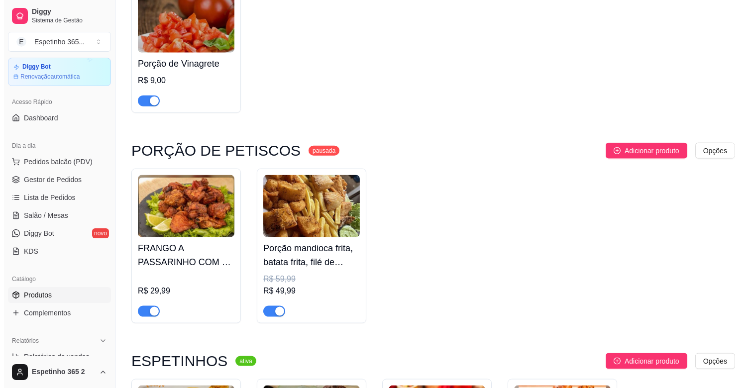
scroll to position [2525, 0]
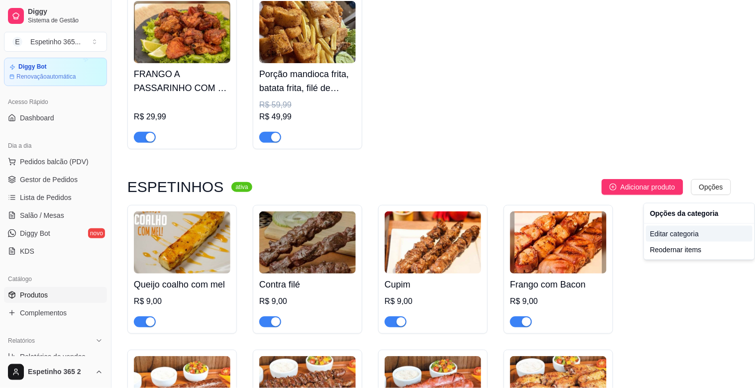
click at [664, 237] on div "Editar categoria" at bounding box center [699, 234] width 106 height 16
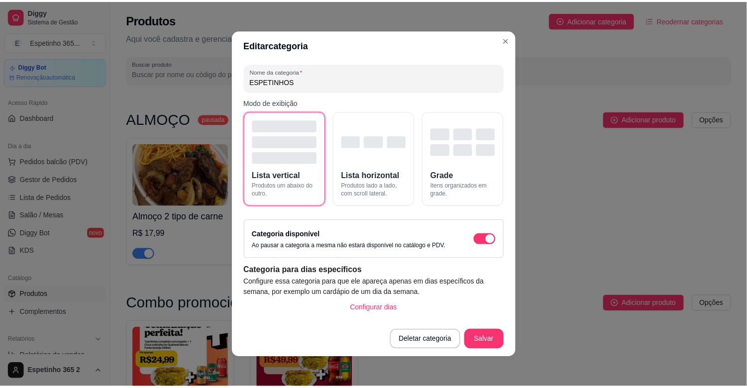
scroll to position [2379, 0]
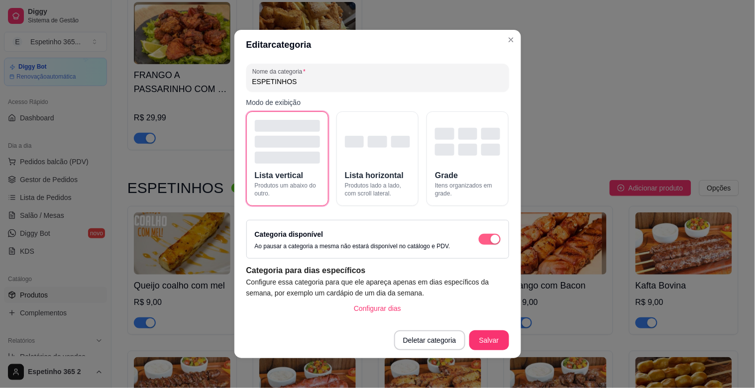
click at [491, 240] on div "button" at bounding box center [495, 239] width 9 height 9
click at [491, 339] on button "Salvar" at bounding box center [489, 340] width 40 height 20
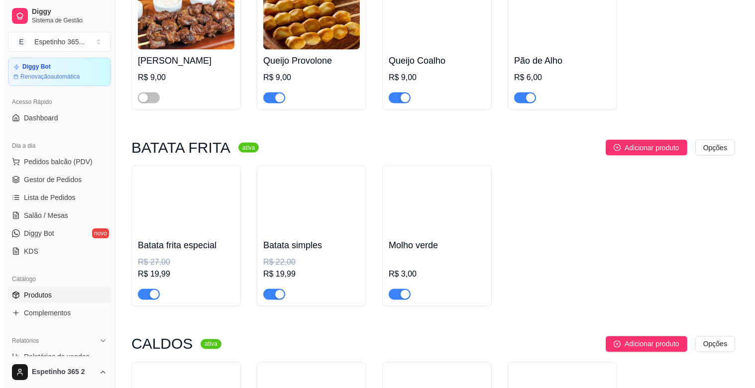
scroll to position [3066, 0]
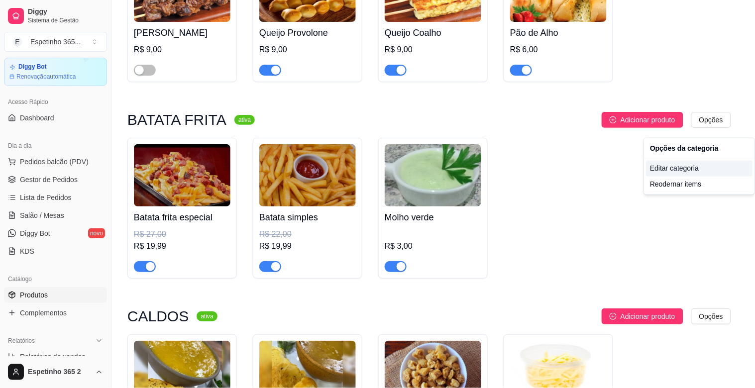
click at [672, 171] on div "Editar categoria" at bounding box center [699, 169] width 106 height 16
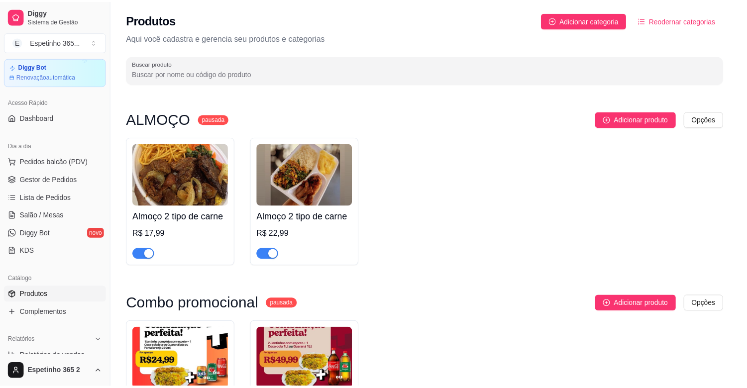
scroll to position [2854, 0]
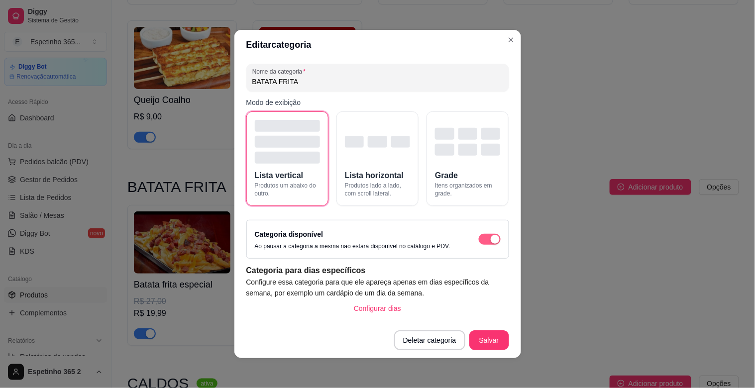
click at [491, 235] on div "button" at bounding box center [495, 239] width 9 height 9
click at [482, 334] on button "Salvar" at bounding box center [489, 340] width 40 height 20
click at [491, 334] on button "Salvar" at bounding box center [489, 340] width 40 height 20
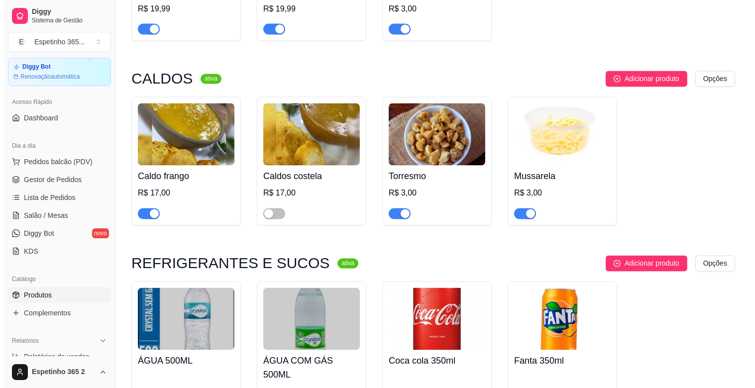
scroll to position [3285, 0]
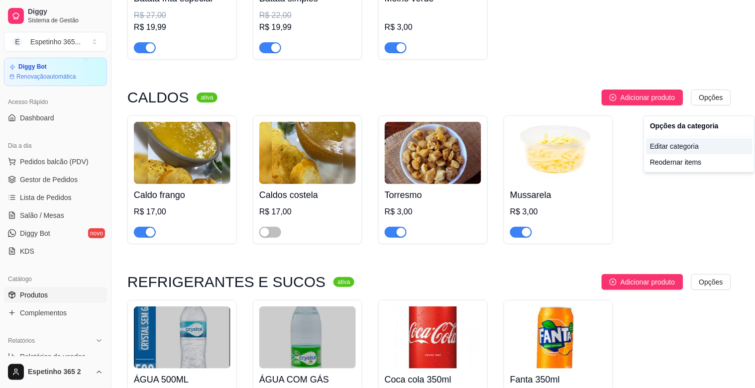
click at [672, 149] on div "Editar categoria" at bounding box center [699, 146] width 106 height 16
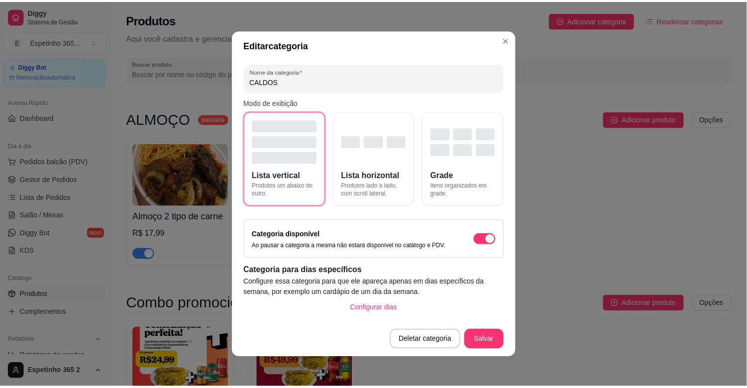
scroll to position [3051, 0]
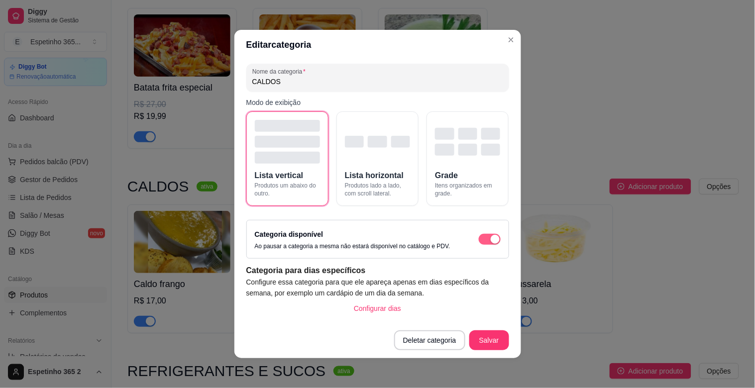
click at [479, 244] on span "button" at bounding box center [490, 239] width 22 height 11
click at [485, 344] on button "Salvar" at bounding box center [489, 340] width 39 height 19
click at [485, 344] on button "Salvar" at bounding box center [489, 340] width 40 height 20
